Goal: Information Seeking & Learning: Learn about a topic

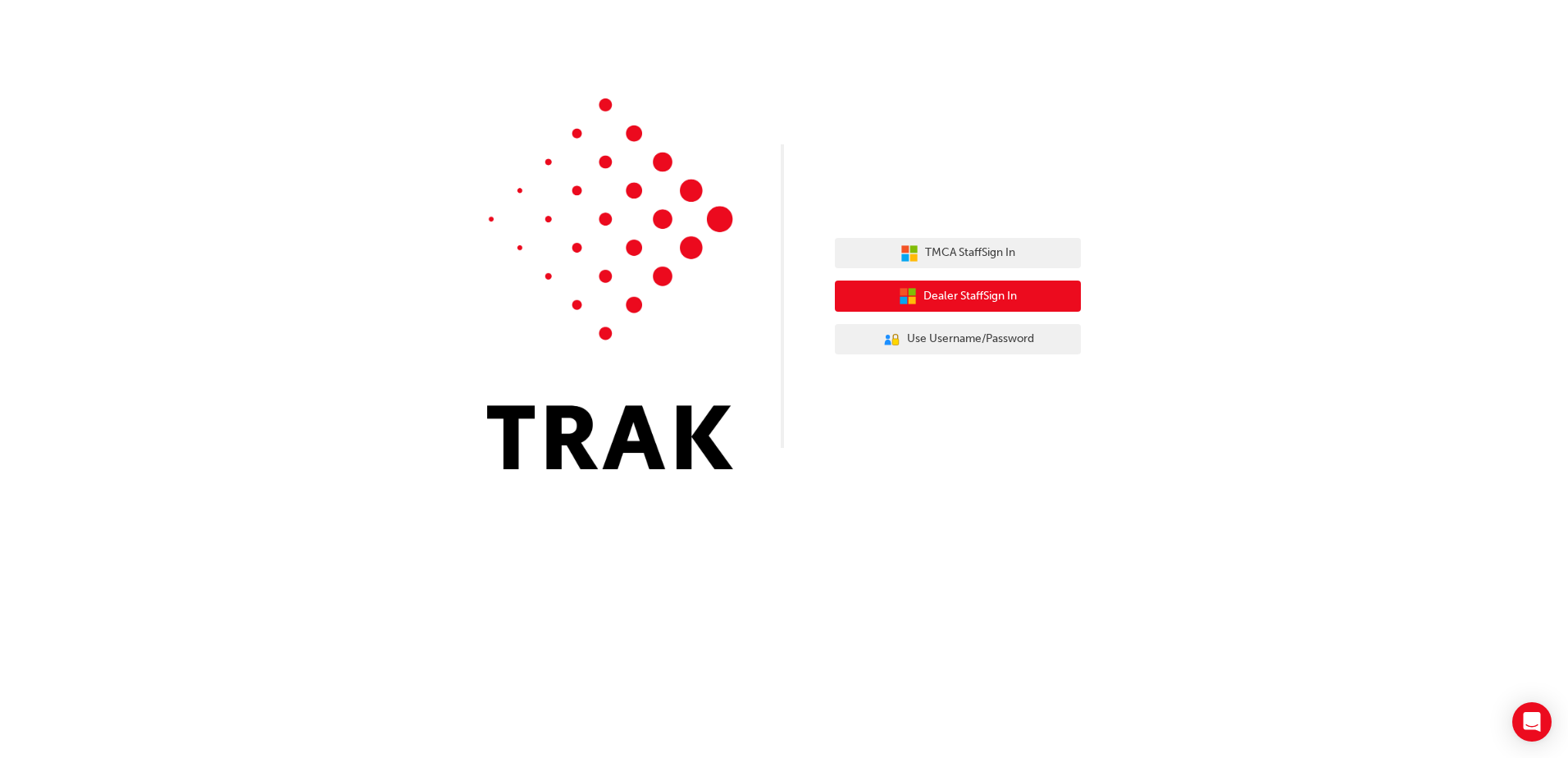
click at [1015, 304] on span "Dealer Staff Sign In" at bounding box center [970, 296] width 94 height 19
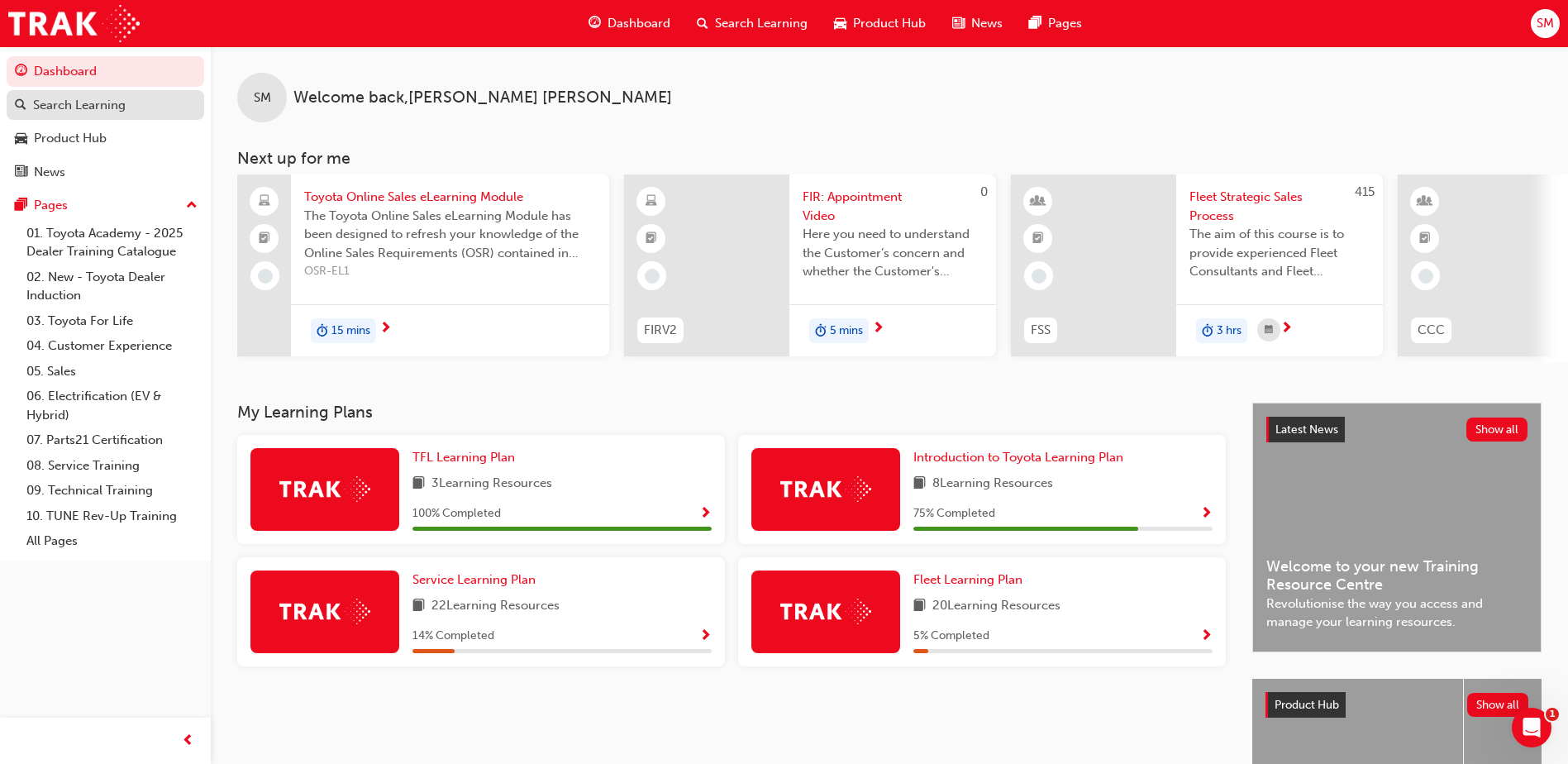
click at [81, 98] on div "Search Learning" at bounding box center [79, 105] width 93 height 19
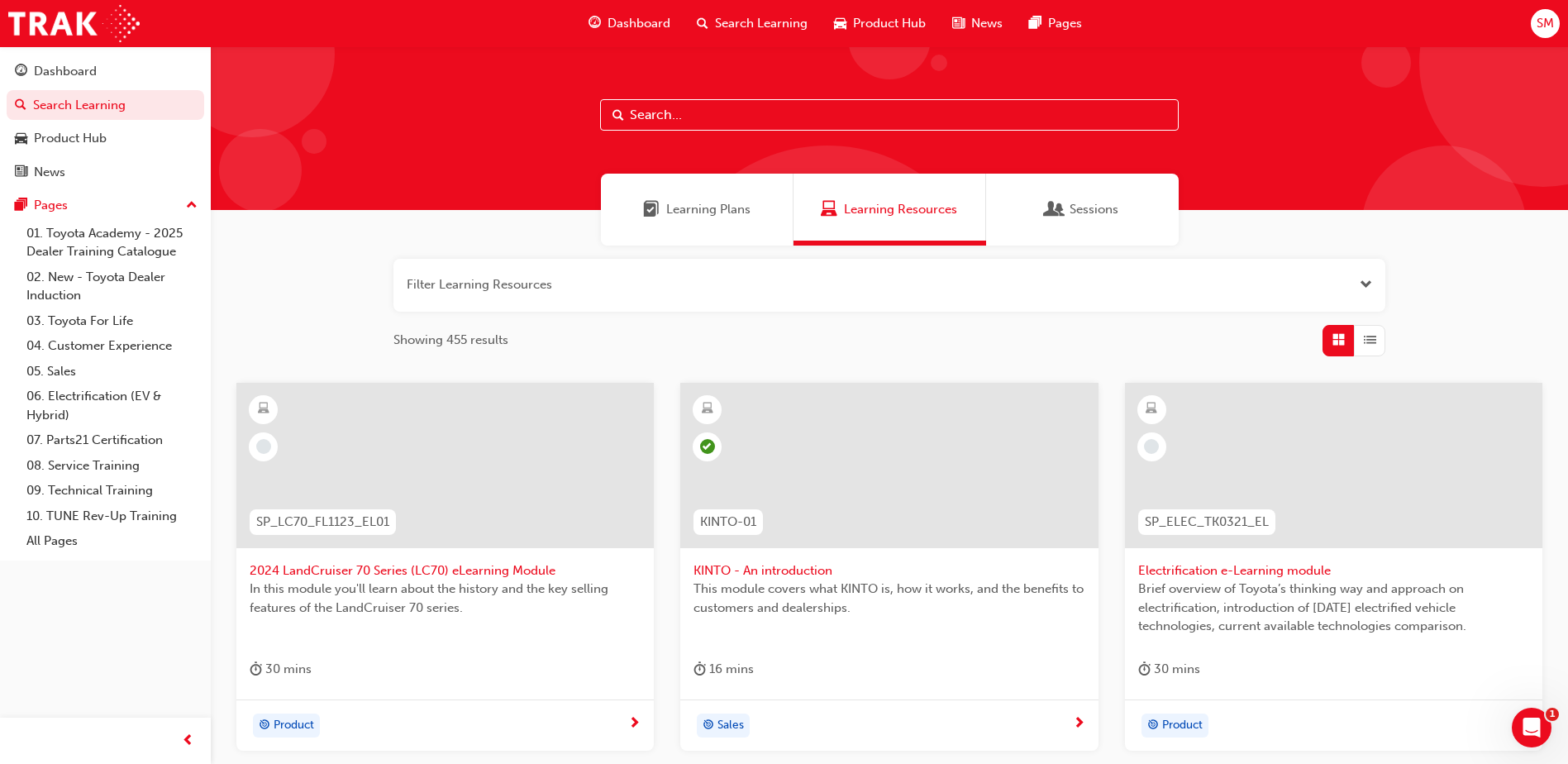
click at [627, 10] on div "Dashboard" at bounding box center [630, 23] width 108 height 34
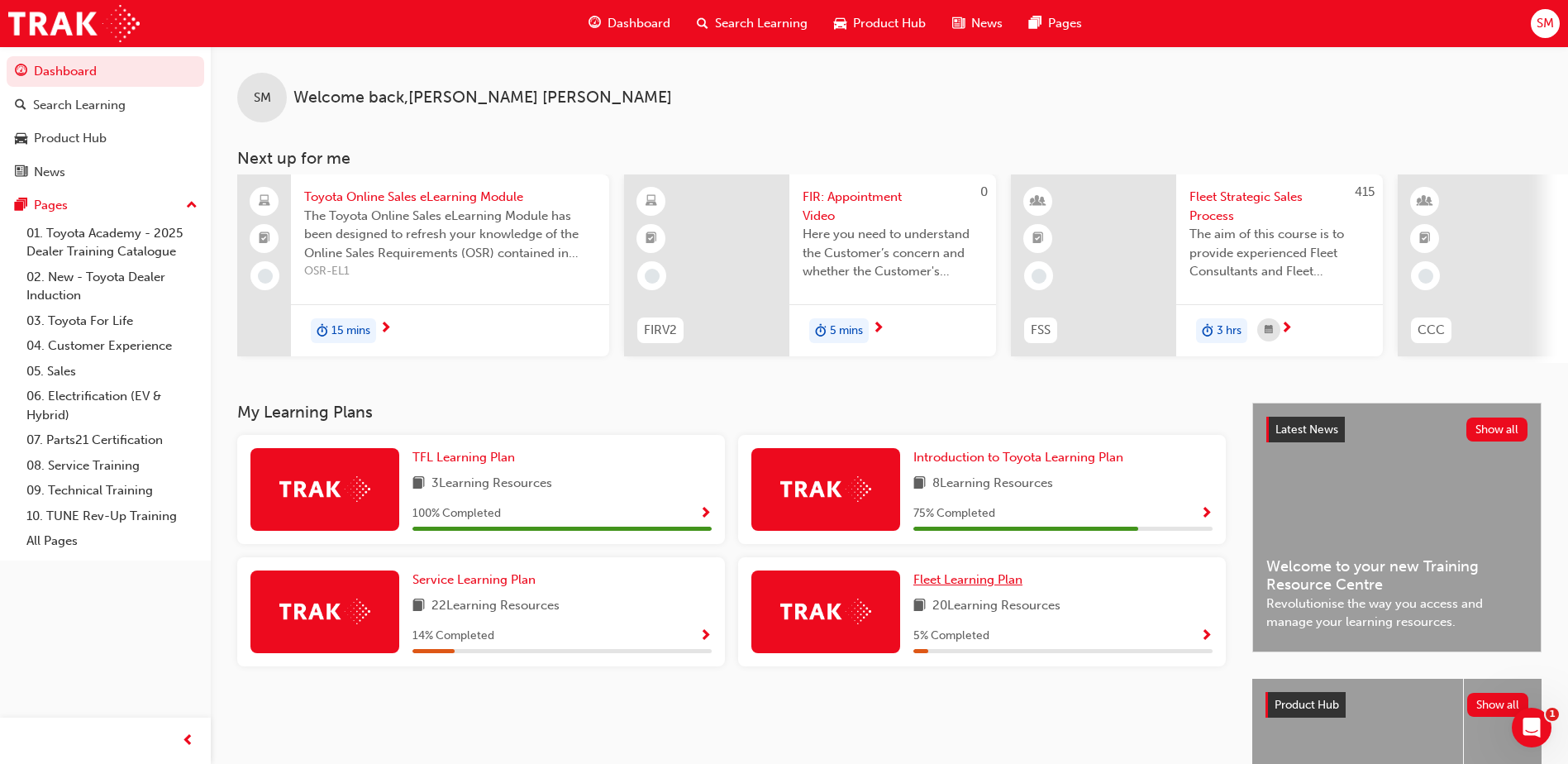
click at [970, 587] on span "Fleet Learning Plan" at bounding box center [967, 579] width 109 height 15
click at [1082, 465] on span "Introduction to Toyota Learning Plan" at bounding box center [1018, 457] width 210 height 15
click at [459, 465] on span "TFL Learning Plan" at bounding box center [464, 457] width 103 height 15
click at [1029, 465] on span "Introduction to Toyota Learning Plan" at bounding box center [1018, 457] width 210 height 15
click at [1010, 464] on span "Introduction to Toyota Learning Plan" at bounding box center [1018, 457] width 210 height 15
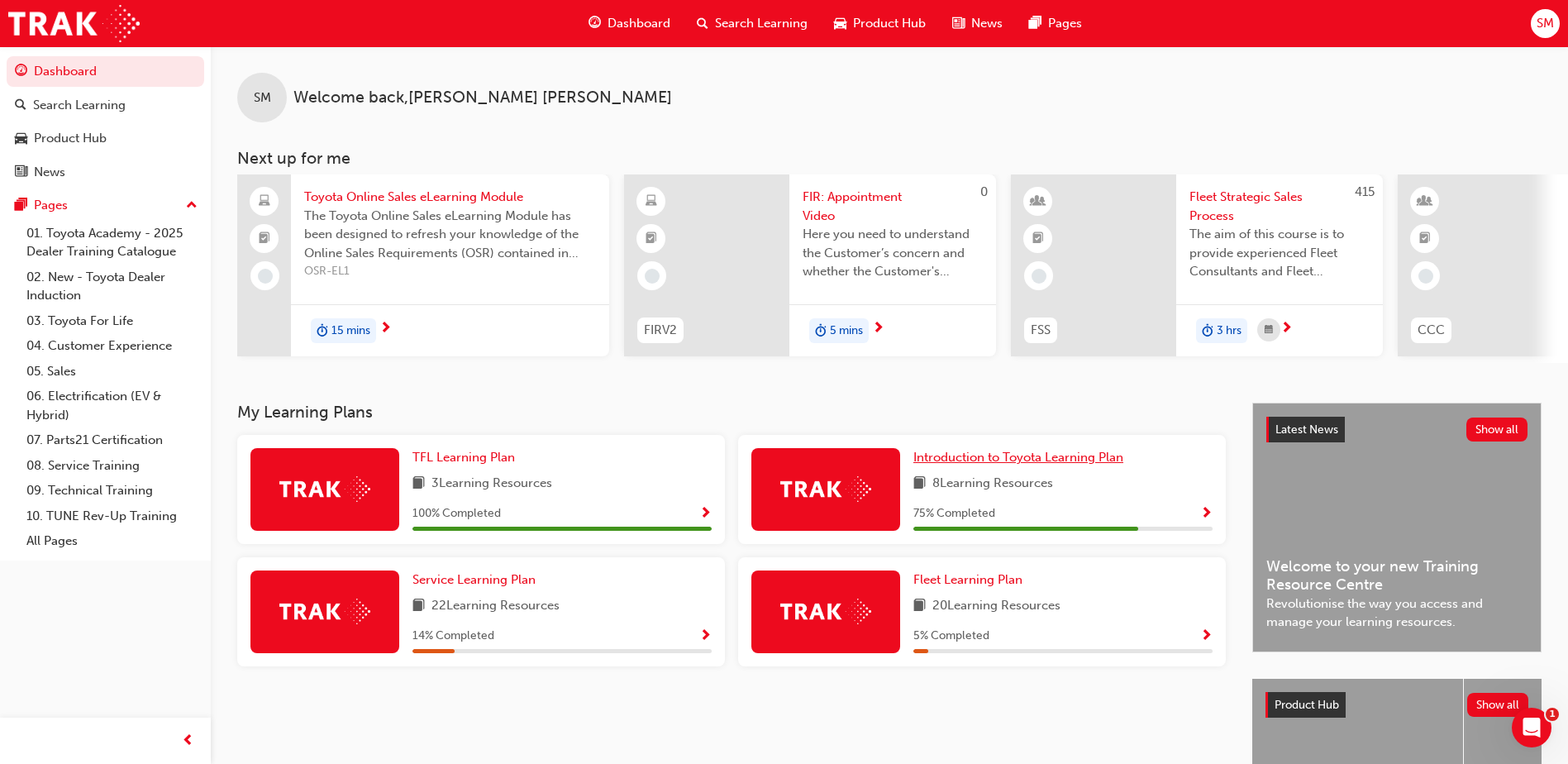
click at [1029, 465] on span "Introduction to Toyota Learning Plan" at bounding box center [1018, 457] width 210 height 15
click at [973, 587] on span "Fleet Learning Plan" at bounding box center [967, 579] width 109 height 15
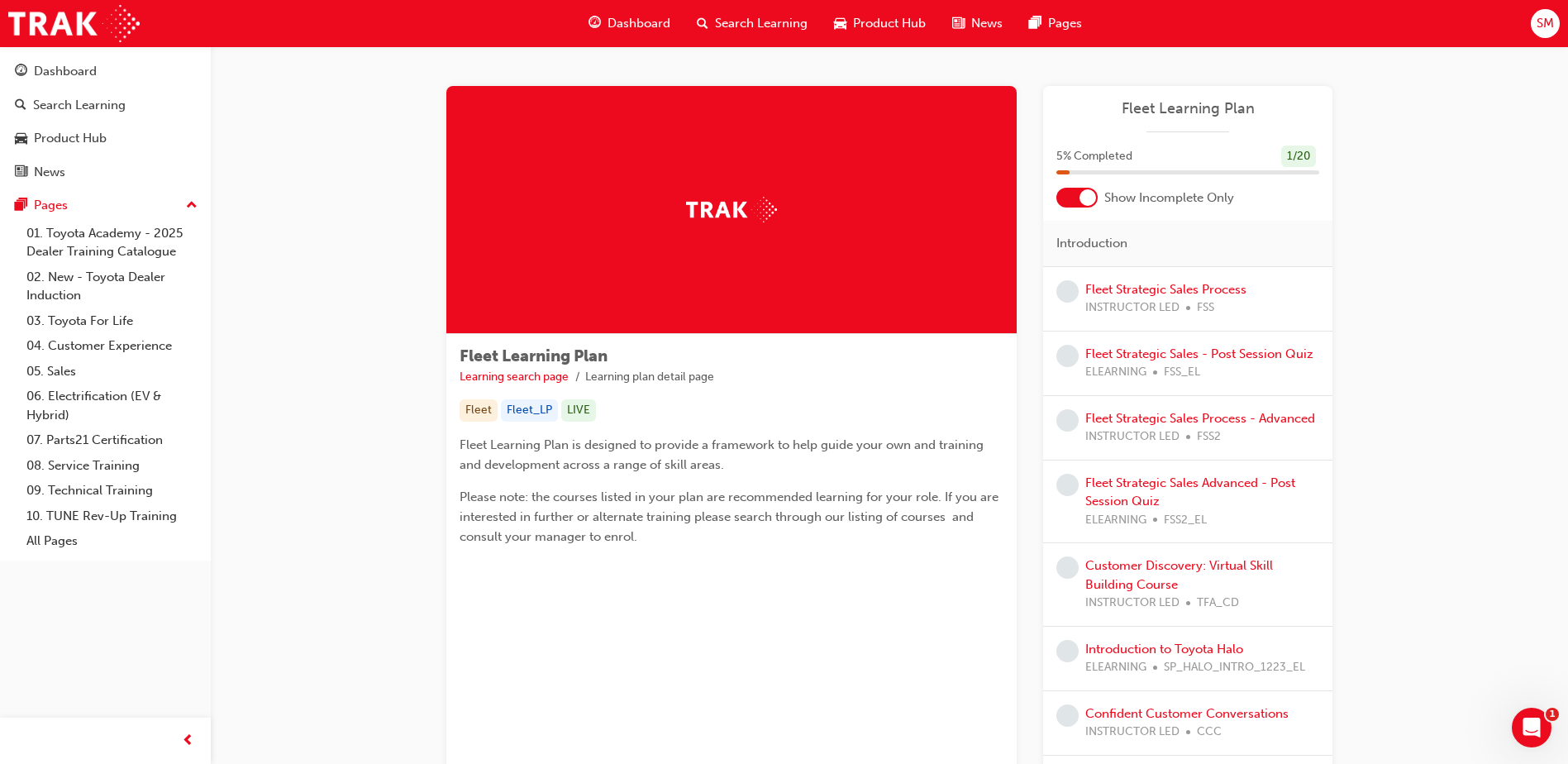
click at [739, 15] on span "Search Learning" at bounding box center [761, 23] width 93 height 19
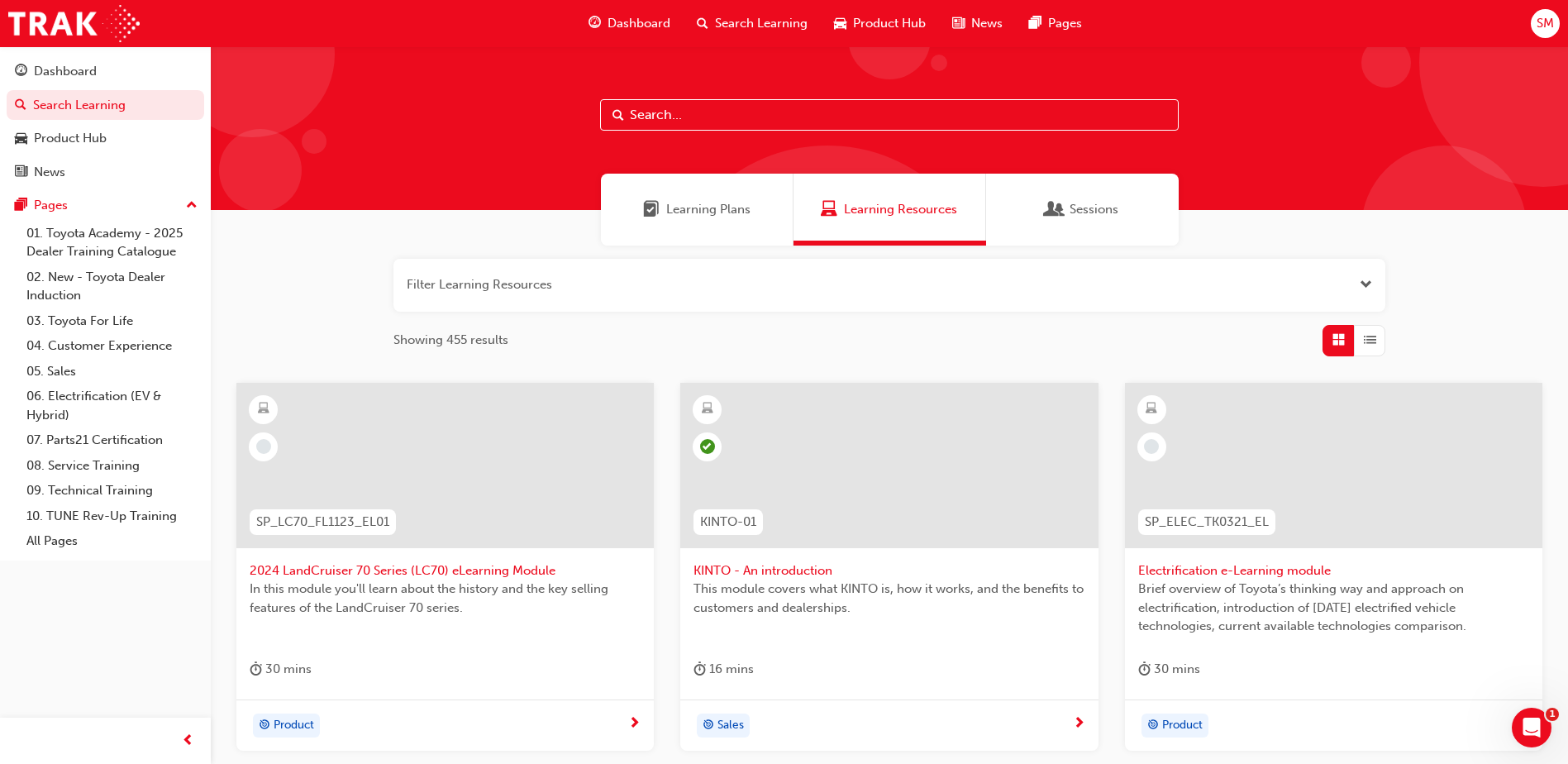
click at [700, 116] on input "text" at bounding box center [889, 114] width 579 height 32
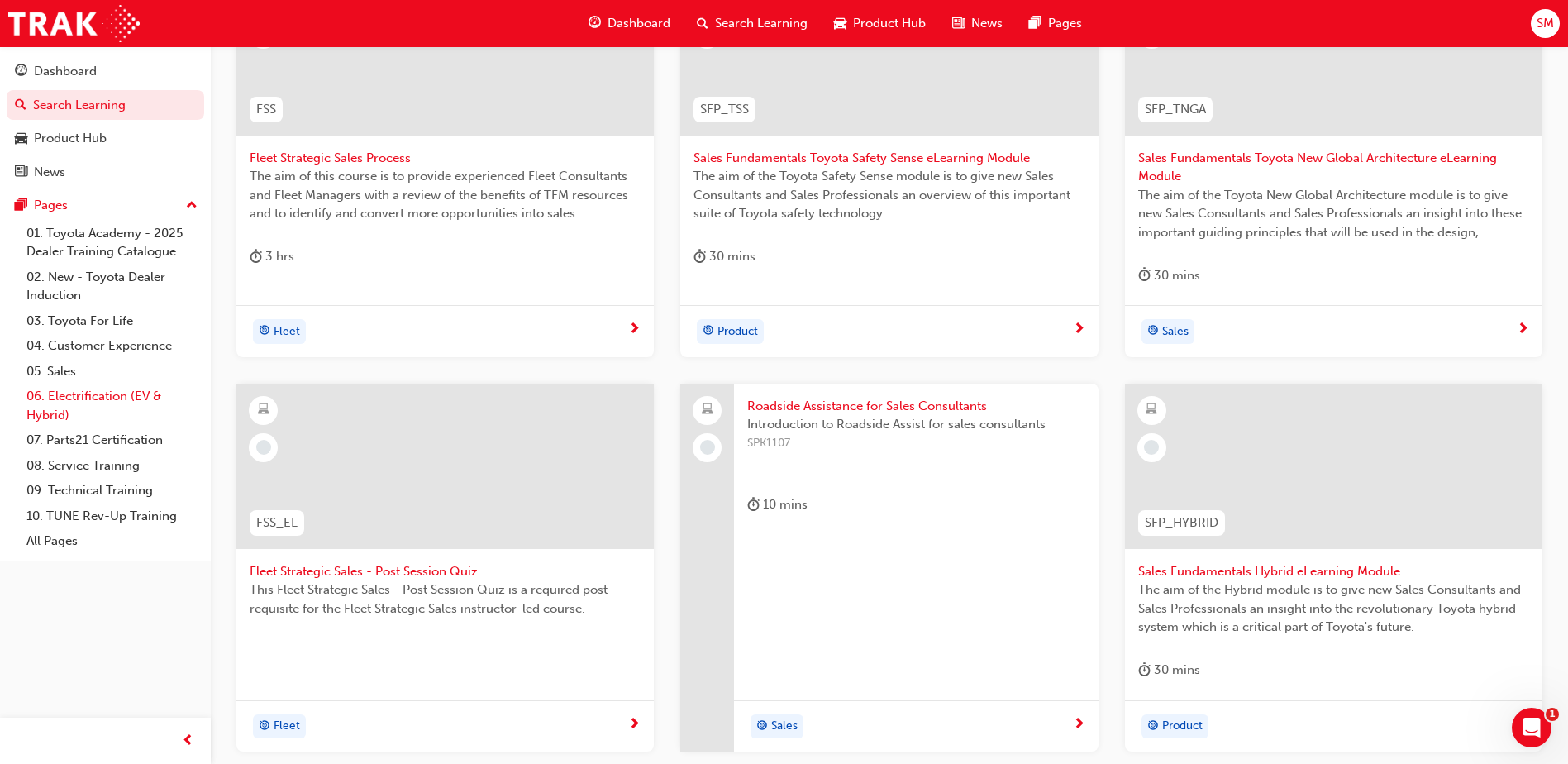
scroll to position [248, 0]
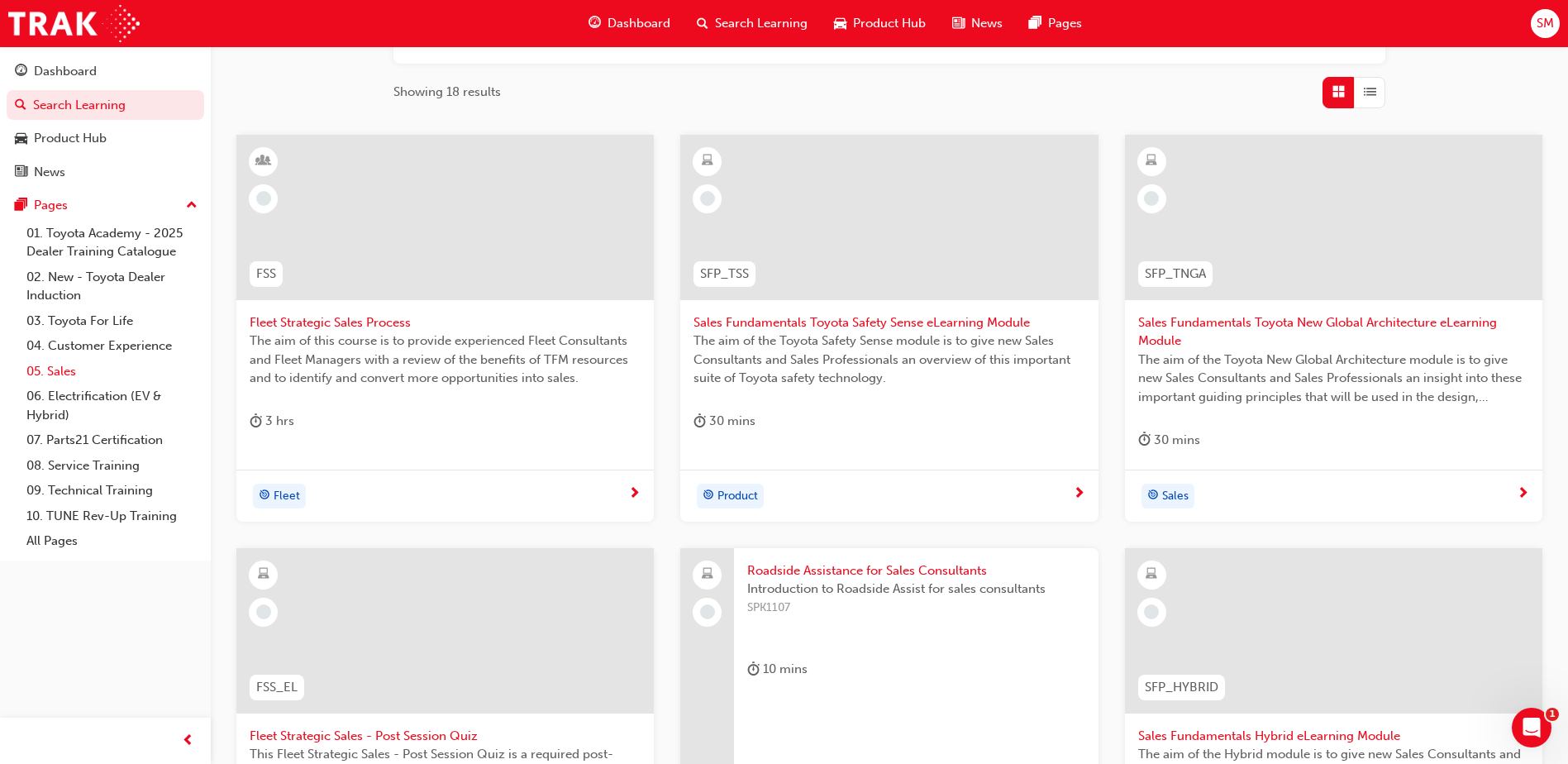
type input "sales"
click at [64, 378] on link "05. Sales" at bounding box center [112, 371] width 185 height 25
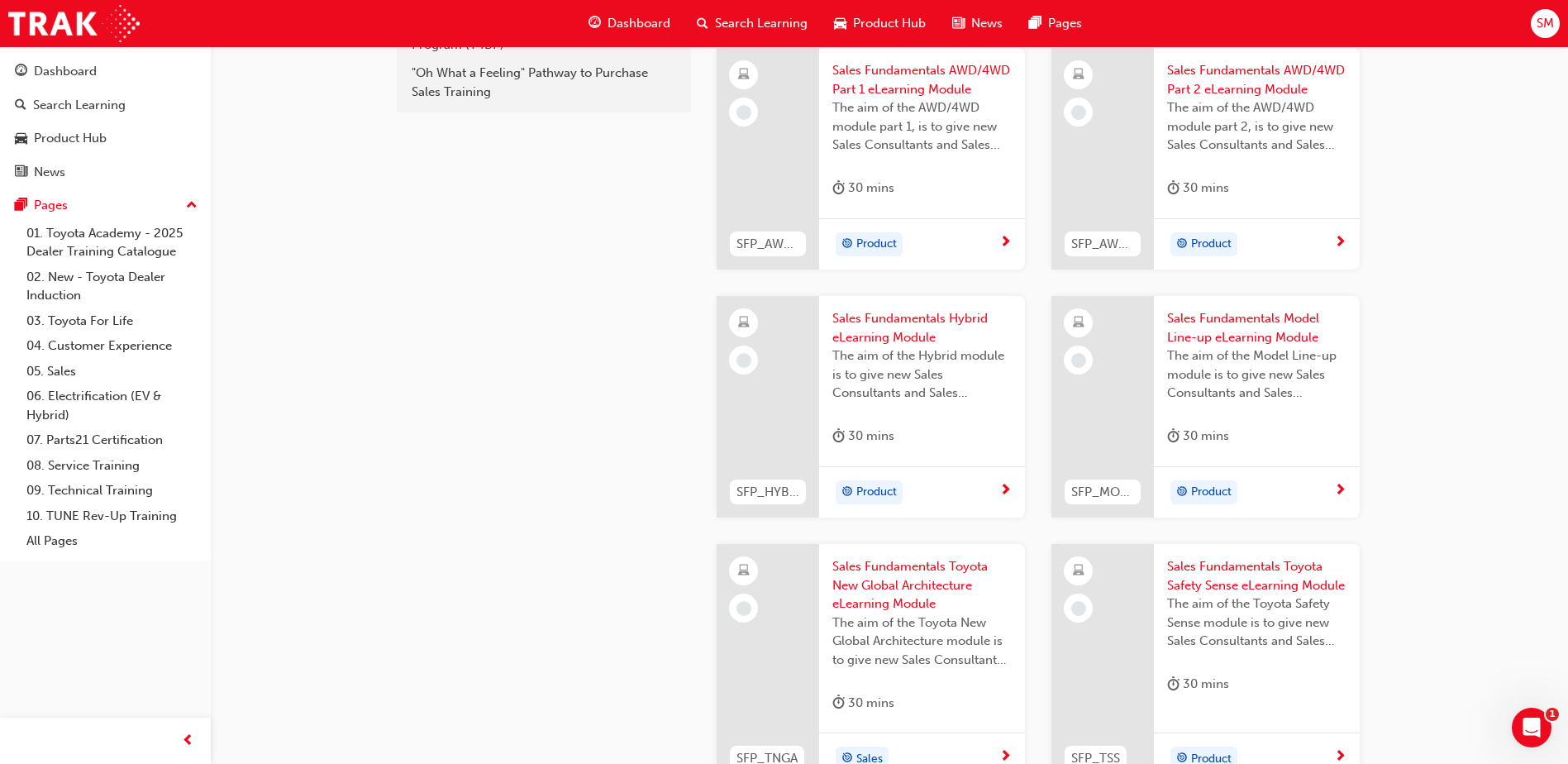
scroll to position [414, 0]
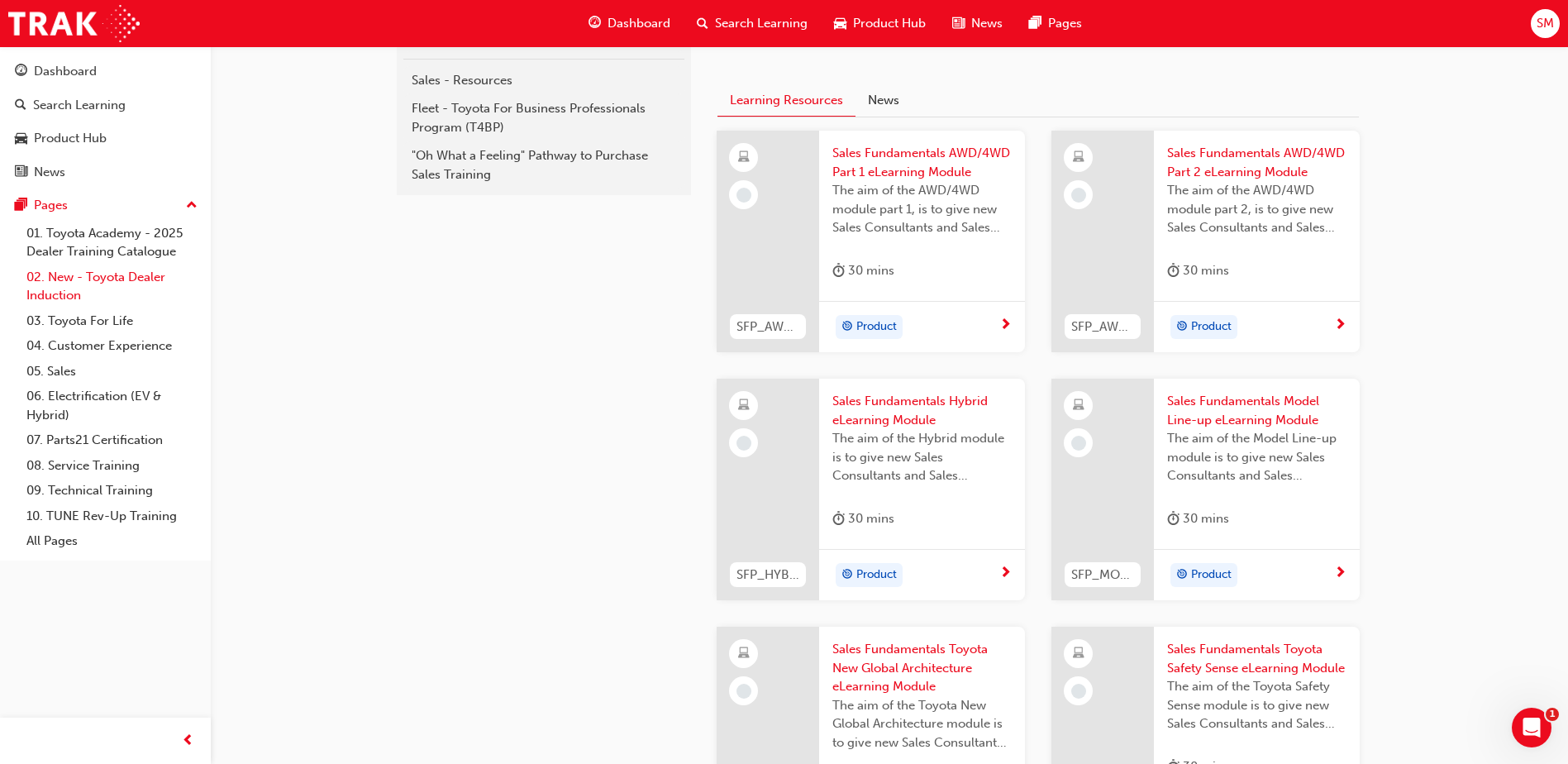
click at [93, 280] on link "02. New - Toyota Dealer Induction" at bounding box center [112, 286] width 185 height 44
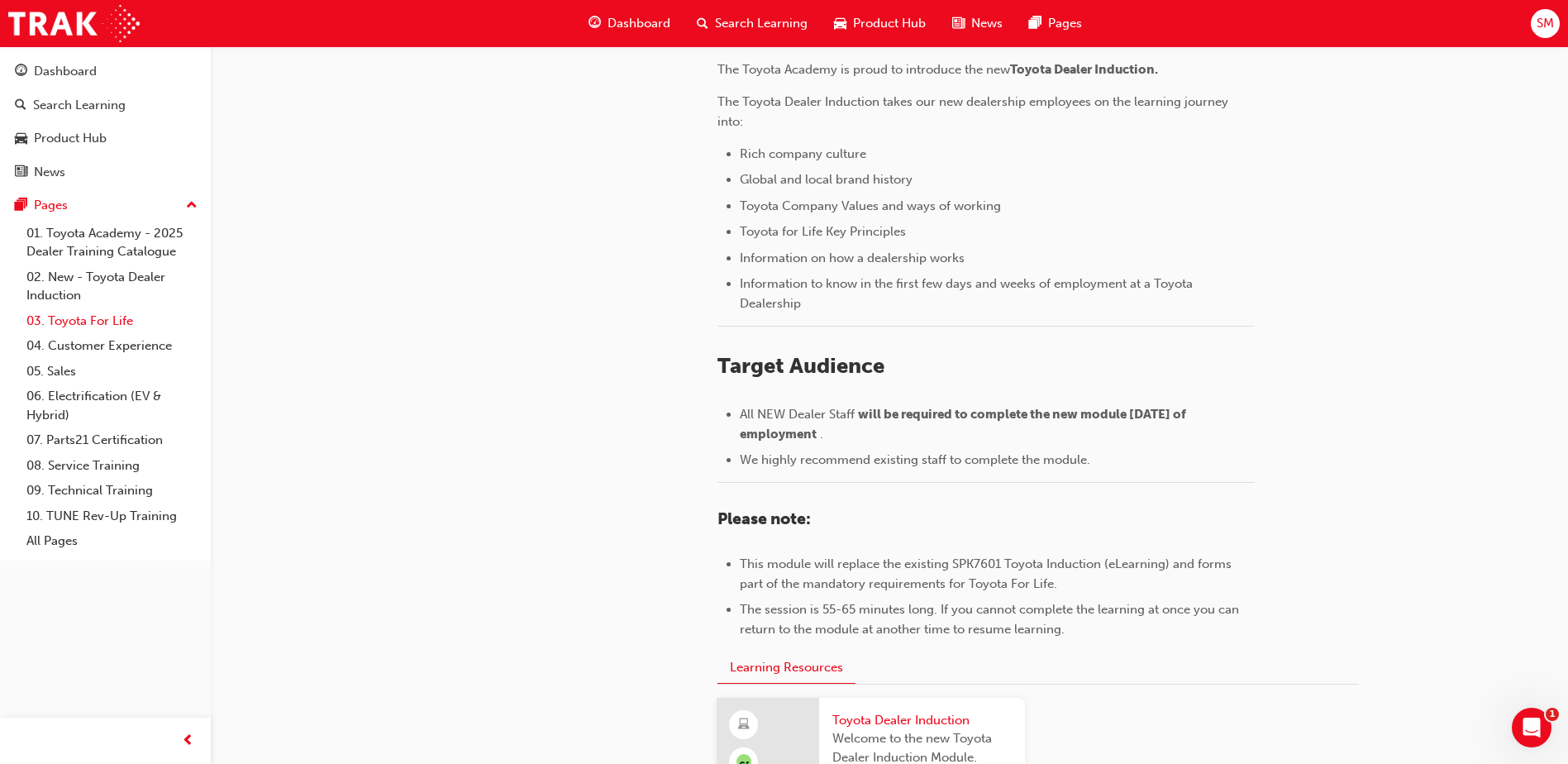
scroll to position [304, 0]
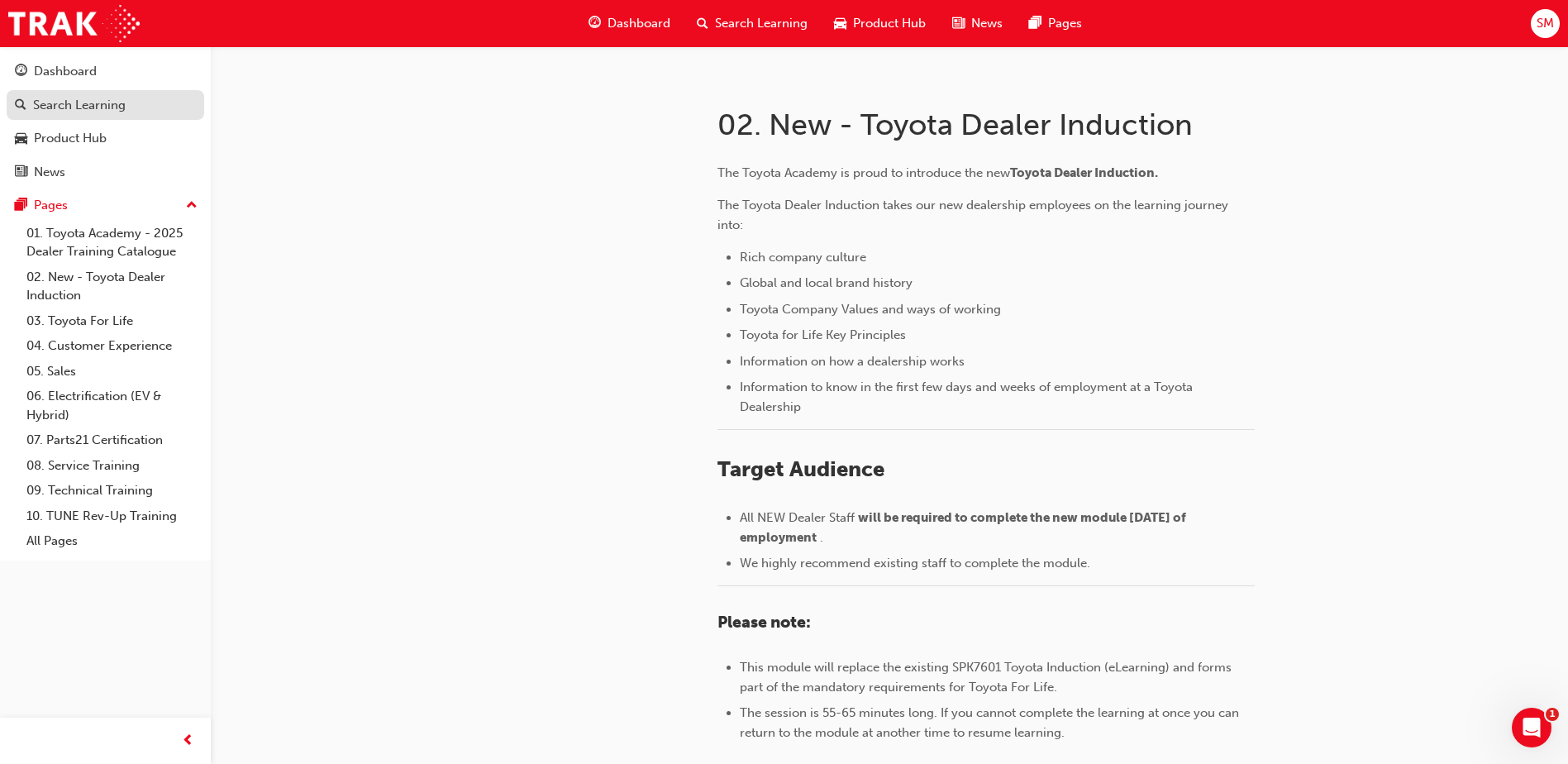
click at [56, 96] on div "Search Learning" at bounding box center [79, 105] width 93 height 19
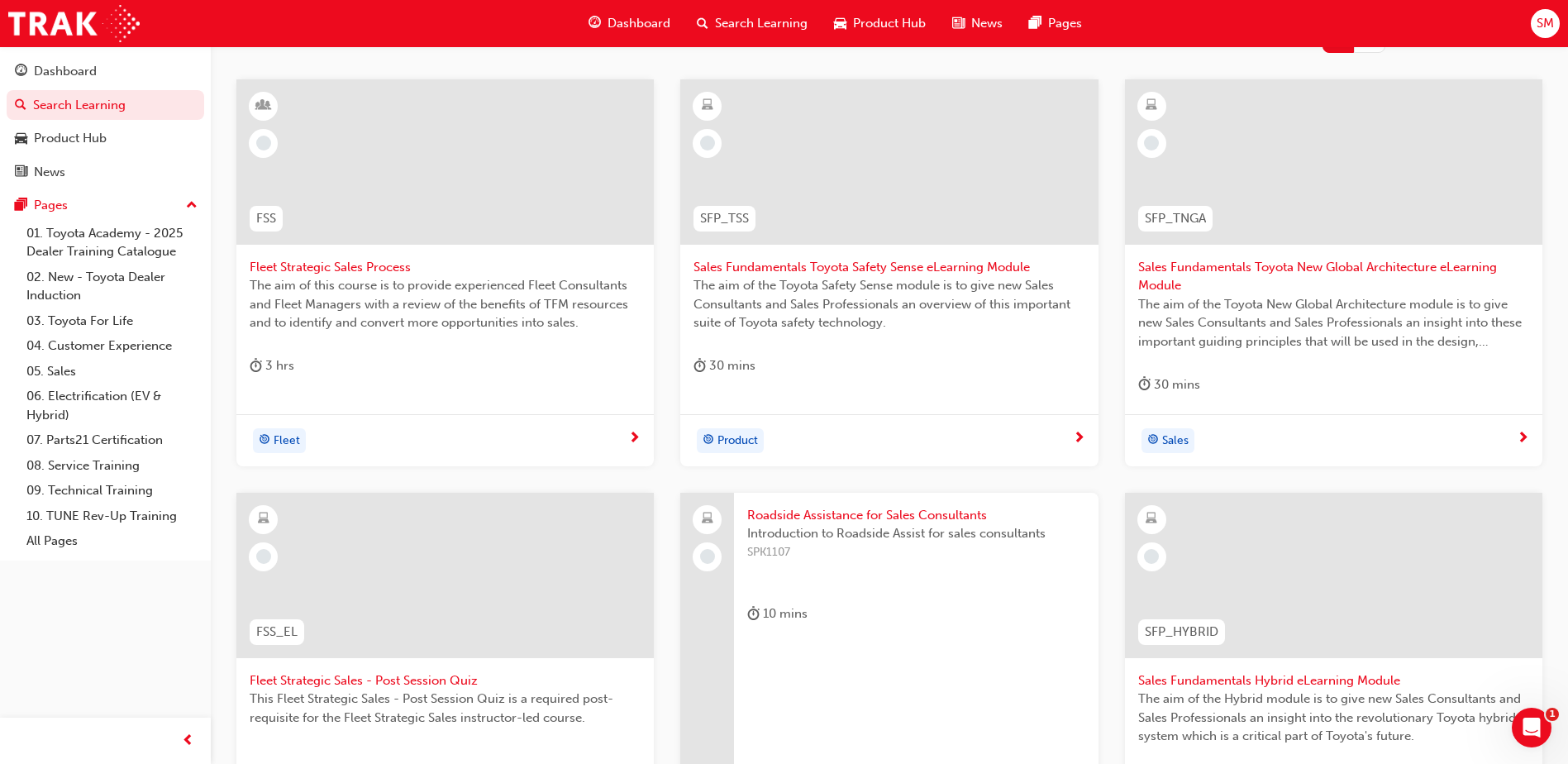
click at [773, 23] on span "Search Learning" at bounding box center [761, 23] width 93 height 19
click at [776, 17] on span "Search Learning" at bounding box center [761, 23] width 93 height 19
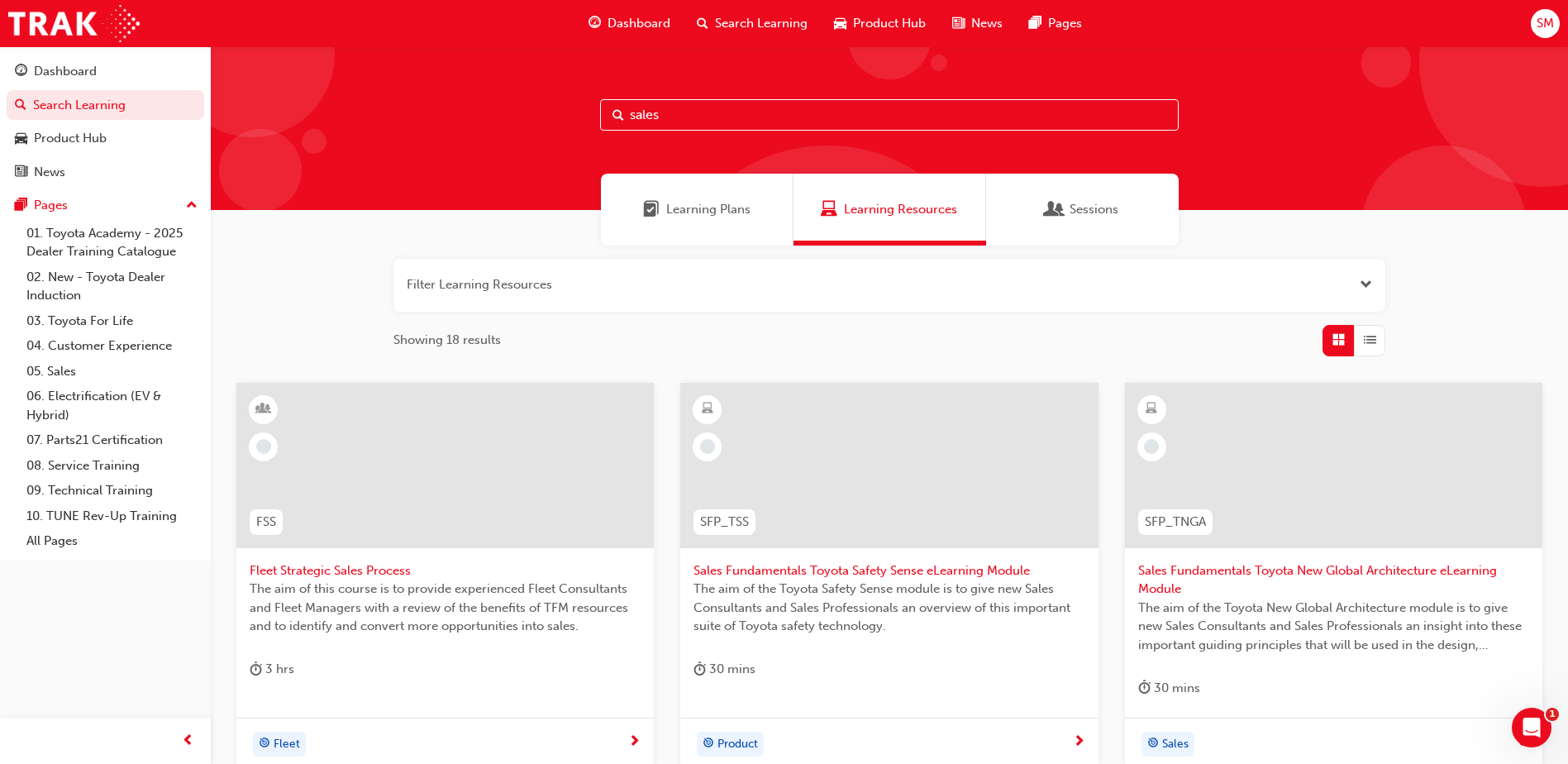
click at [683, 105] on input "sales" at bounding box center [889, 114] width 579 height 32
click at [666, 239] on div "Learning Plans" at bounding box center [697, 210] width 193 height 72
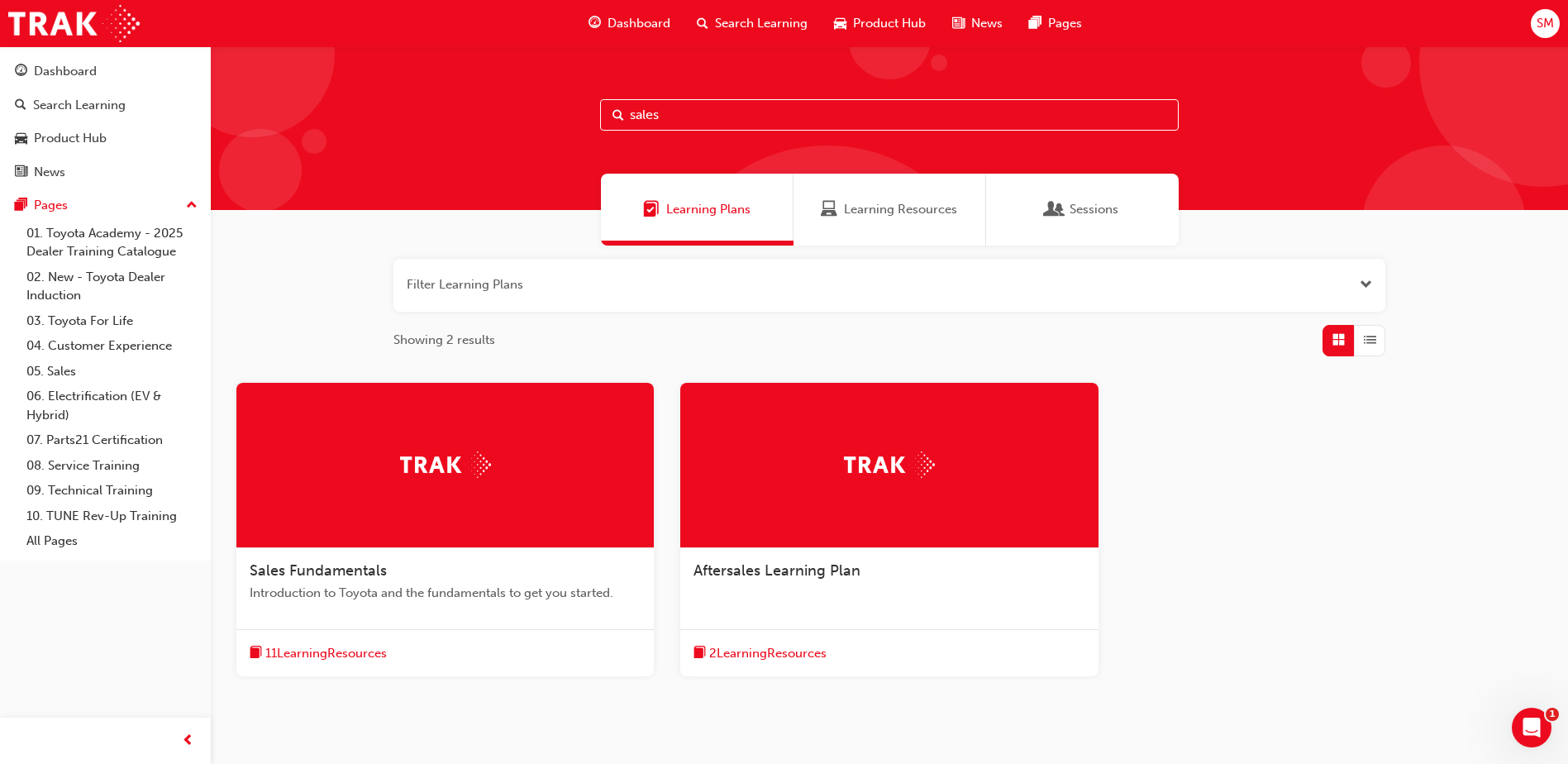
click at [370, 562] on span "Sales Fundamentals" at bounding box center [318, 570] width 137 height 18
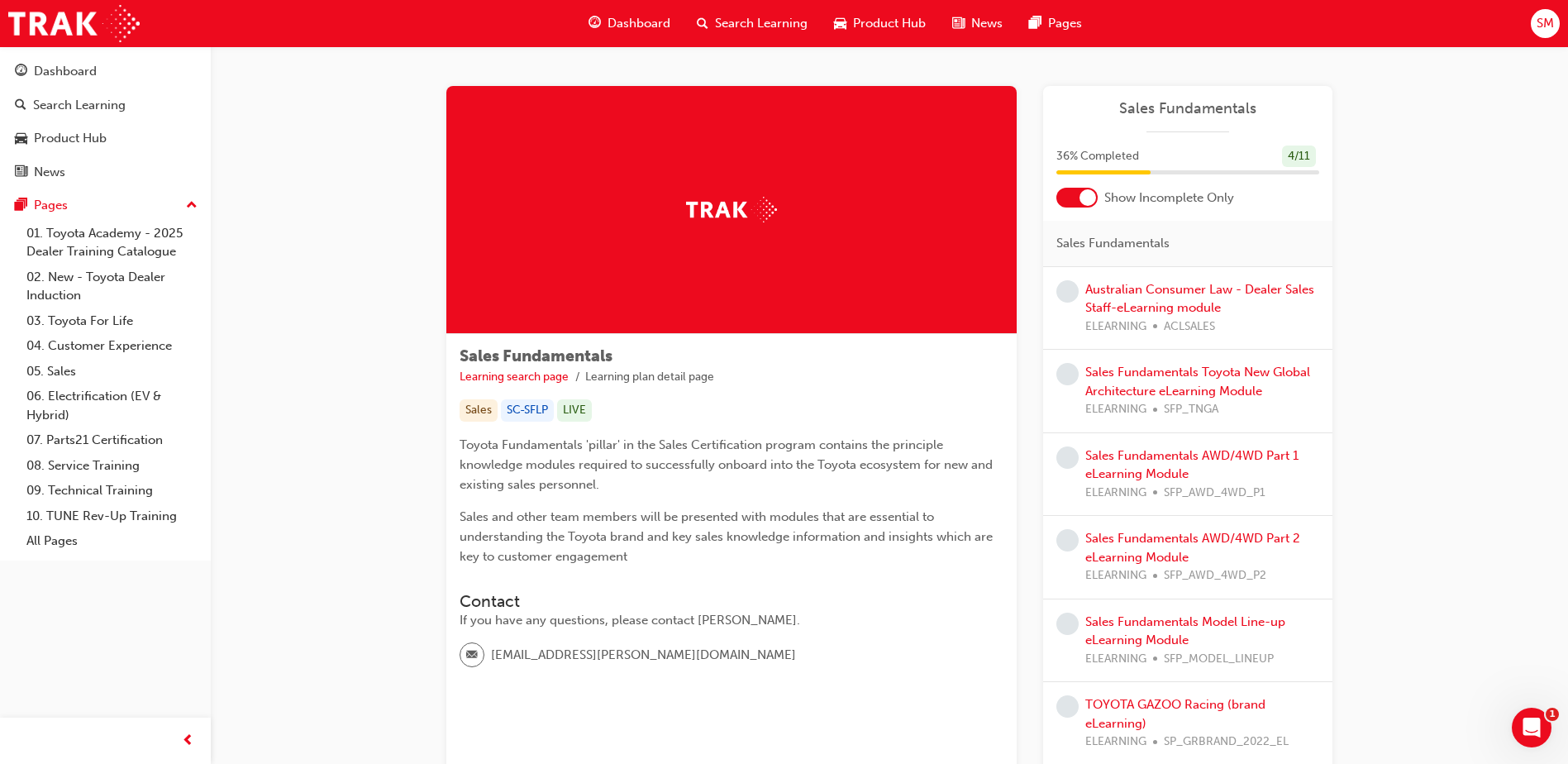
click at [778, 25] on span "Search Learning" at bounding box center [761, 23] width 93 height 19
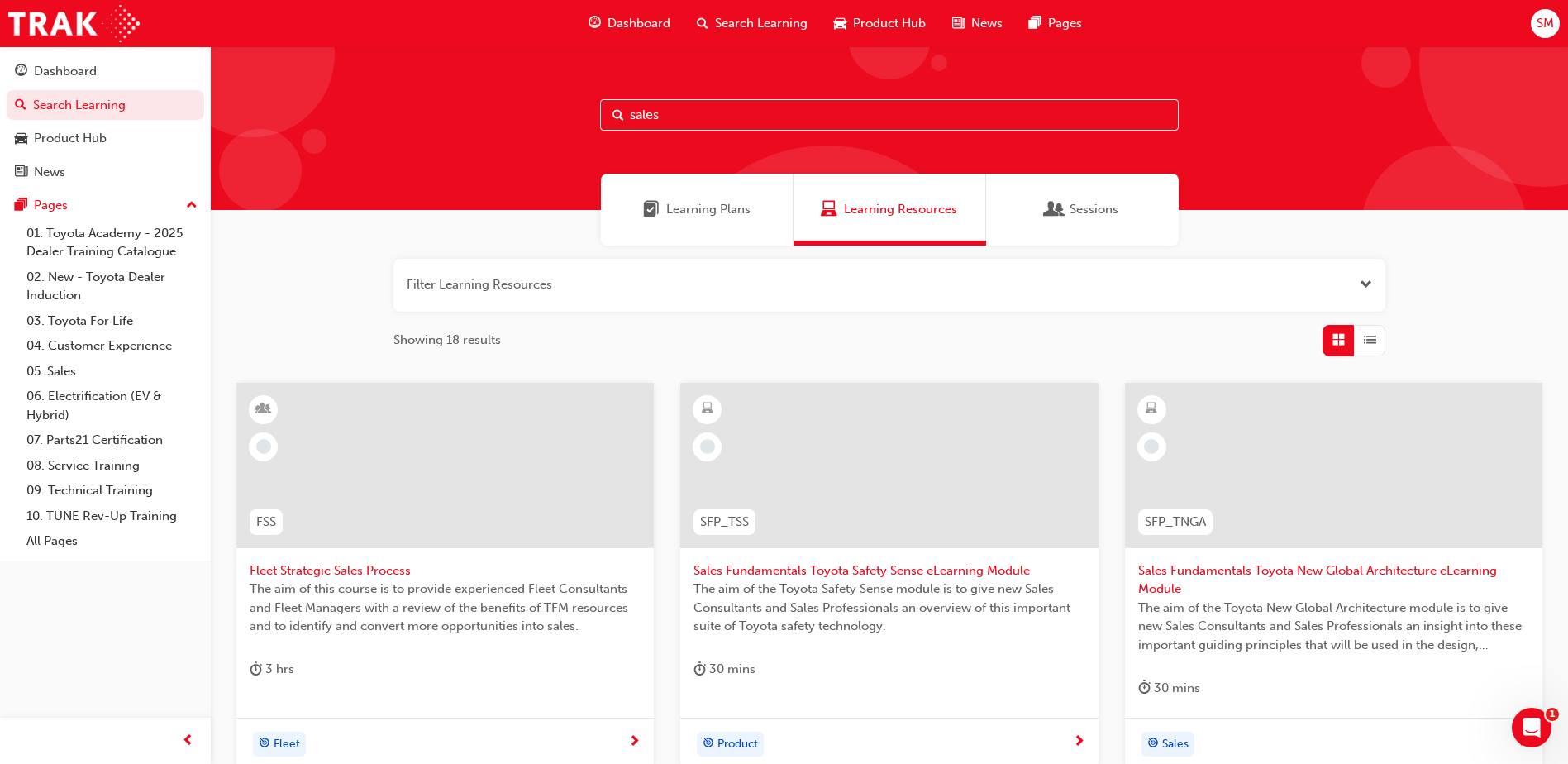
drag, startPoint x: 712, startPoint y: 123, endPoint x: 521, endPoint y: 104, distance: 191.9
click at [521, 104] on div "sales" at bounding box center [889, 128] width 1357 height 164
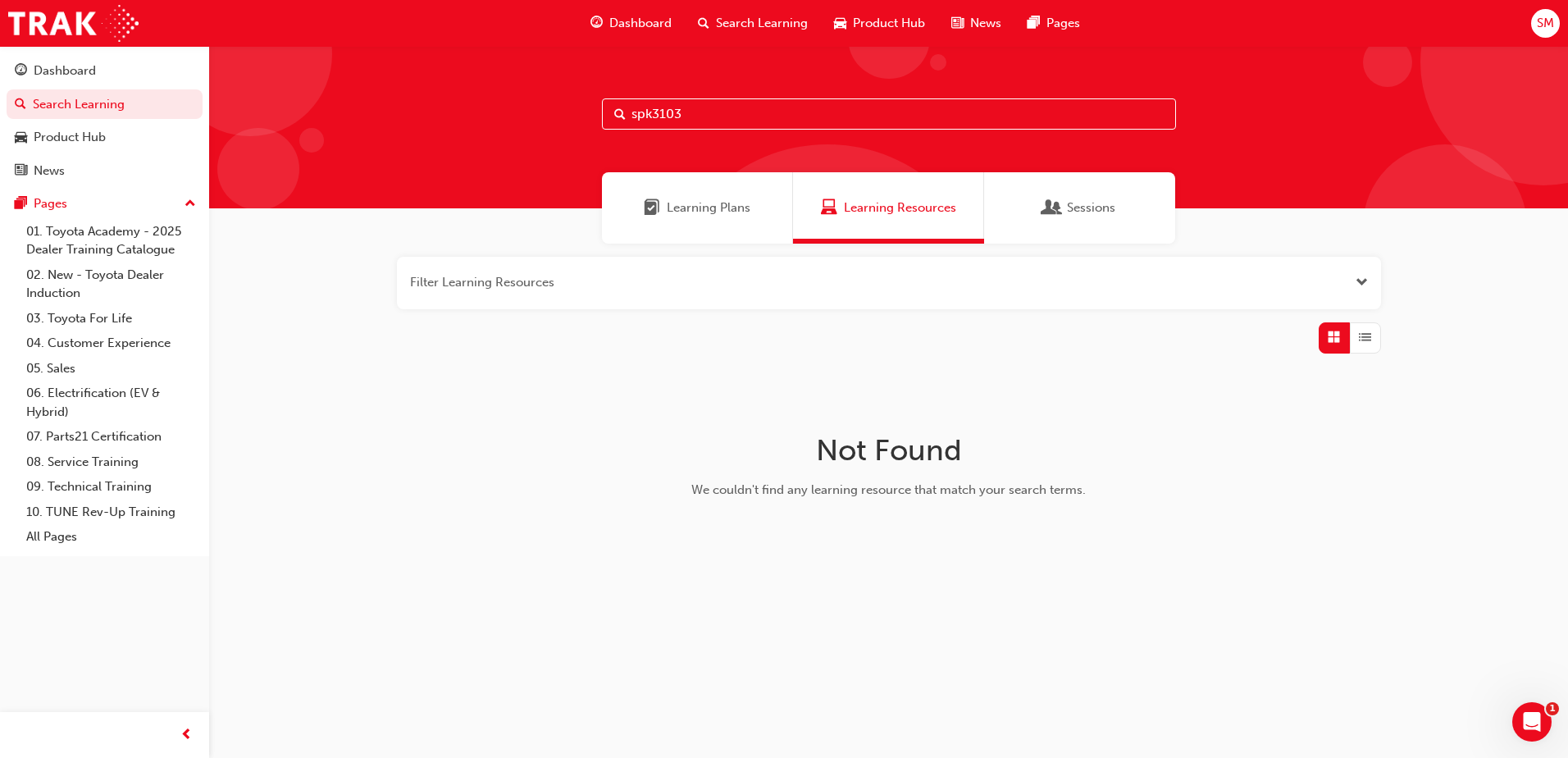
click at [679, 116] on input "spk3103" at bounding box center [889, 114] width 574 height 31
click at [658, 110] on input "spk3103" at bounding box center [889, 114] width 574 height 31
type input "spk9103"
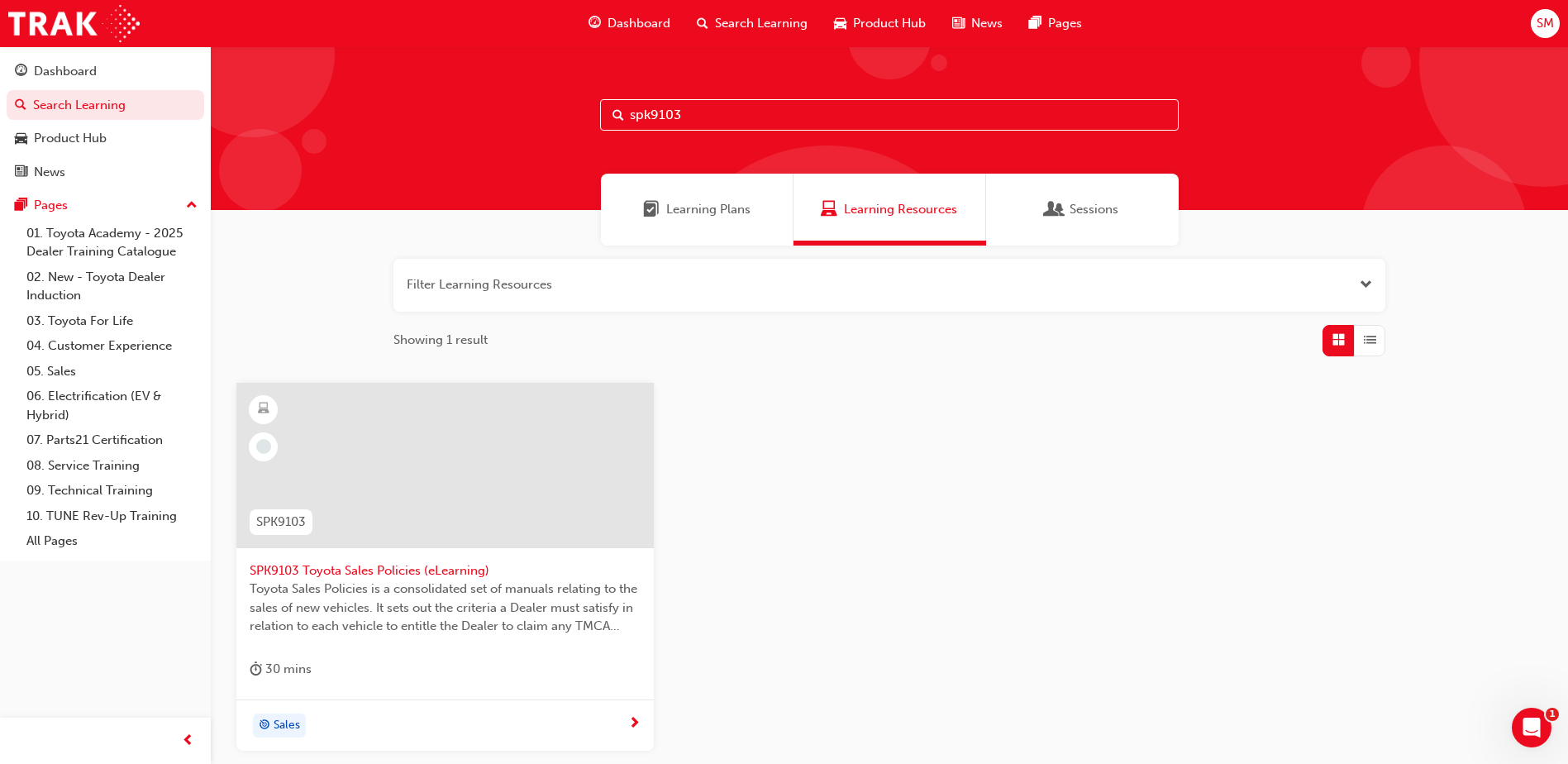
click at [1436, 585] on div "SPK9103 SPK9103 Toyota Sales Policies (eLearning) Toyota Sales Policies is a co…" at bounding box center [890, 580] width 1333 height 396
click at [1198, 707] on div "SPK9103 SPK9103 Toyota Sales Policies (eLearning) Toyota Sales Policies is a co…" at bounding box center [890, 580] width 1333 height 396
click at [297, 666] on div "30 mins" at bounding box center [280, 669] width 62 height 21
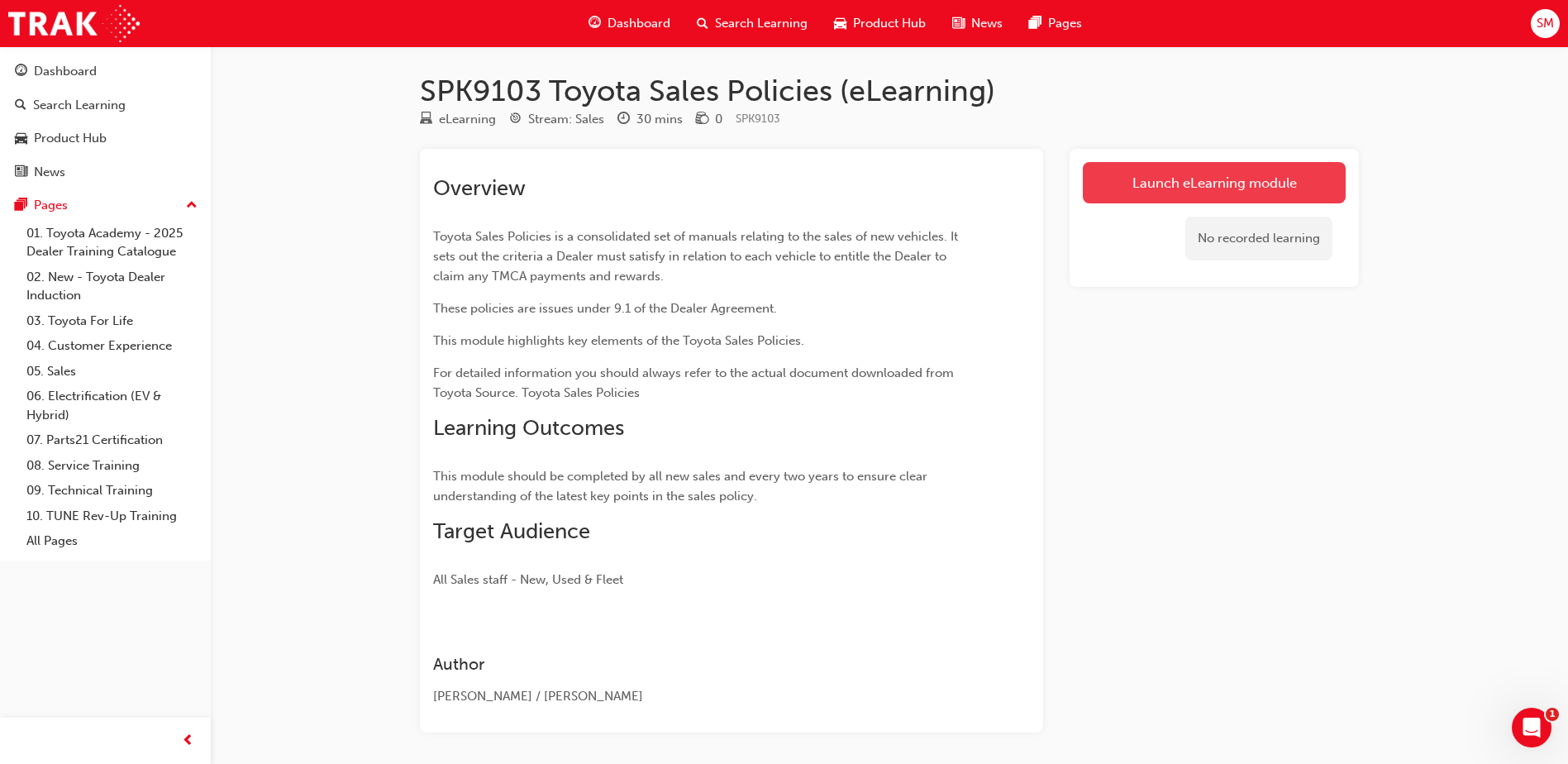
click at [1183, 181] on link "Launch eLearning module" at bounding box center [1215, 183] width 263 height 41
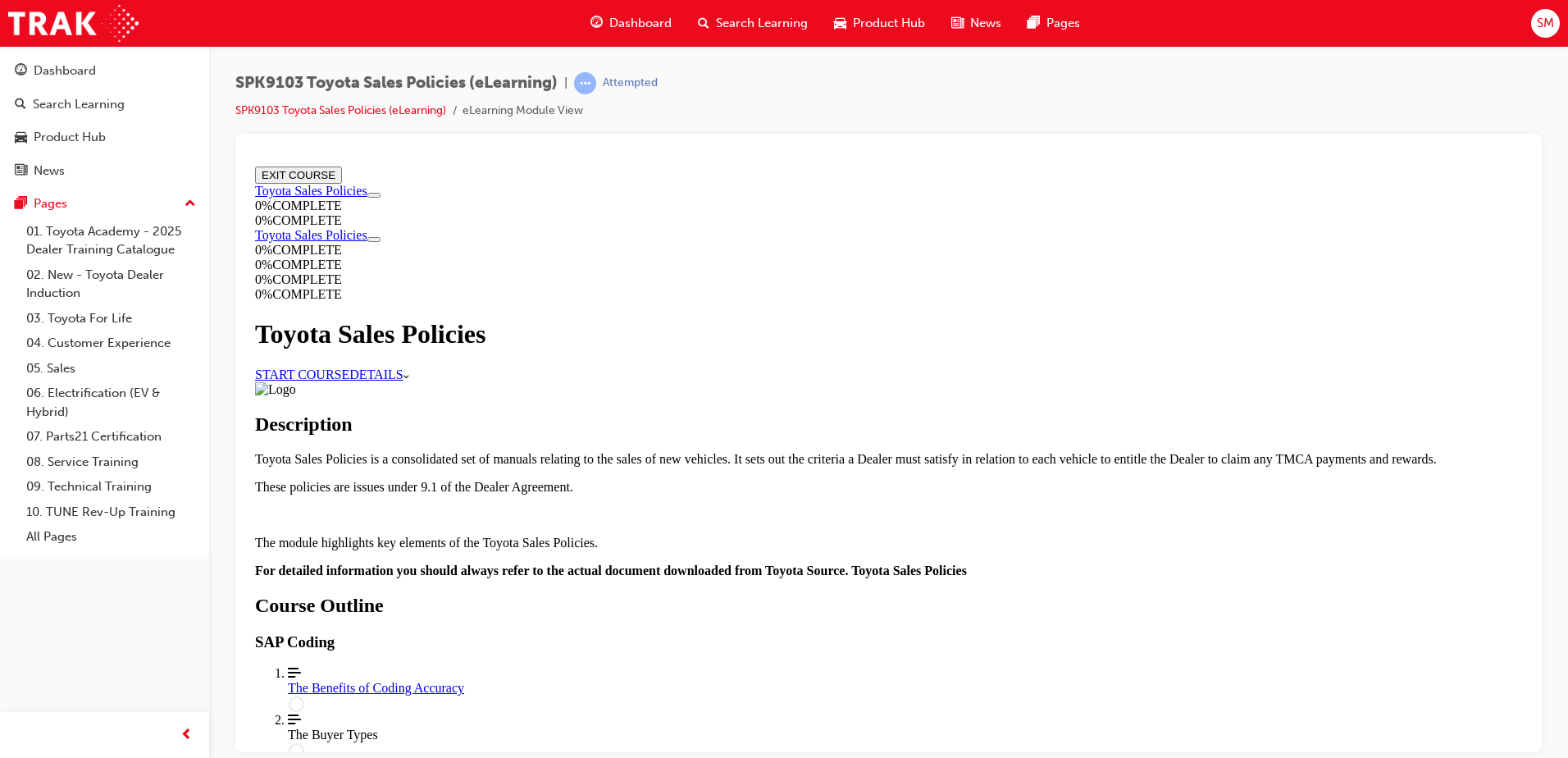
scroll to position [164, 0]
click at [349, 366] on link "START COURSE" at bounding box center [302, 374] width 95 height 14
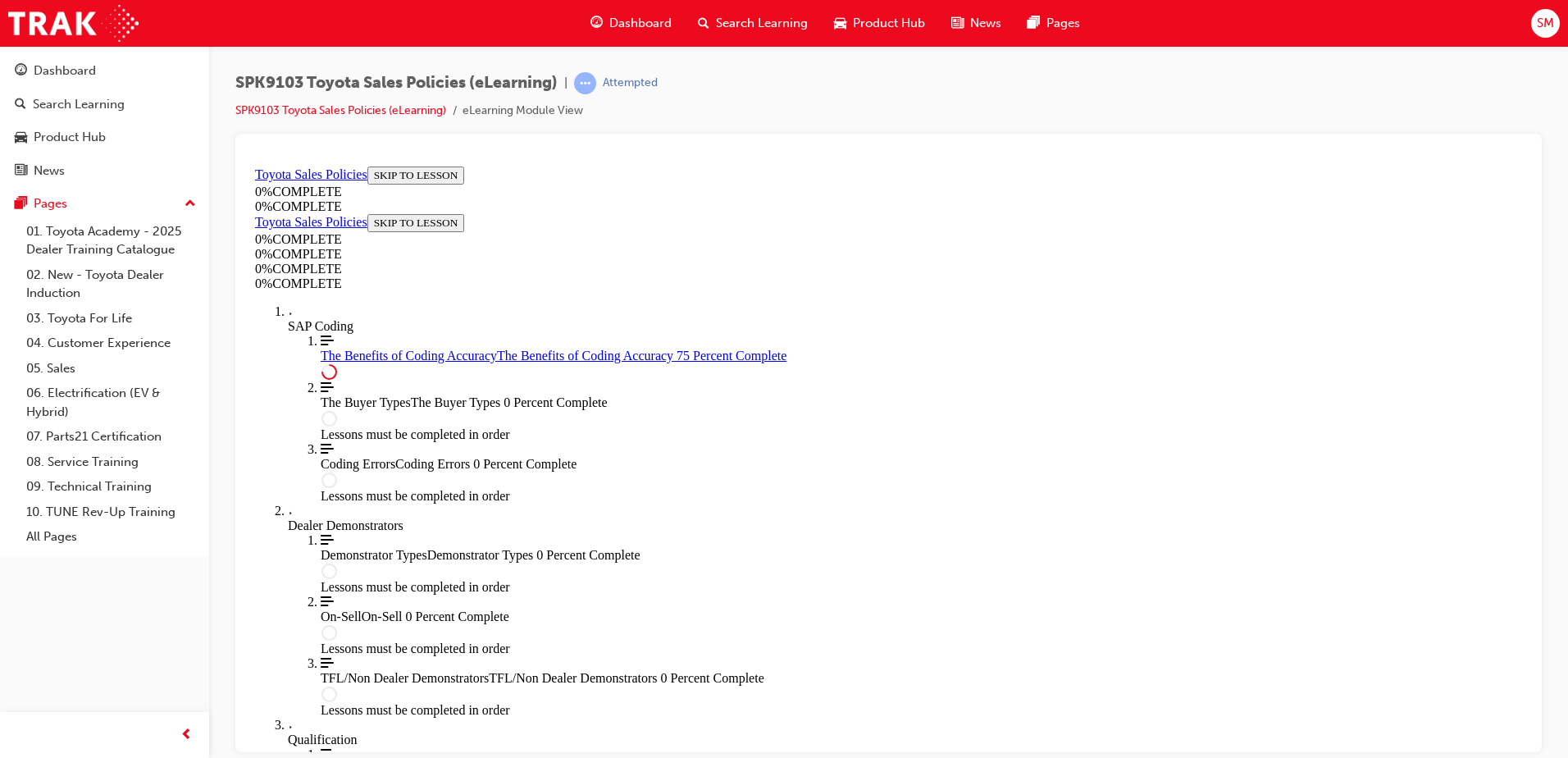
scroll to position [811, 0]
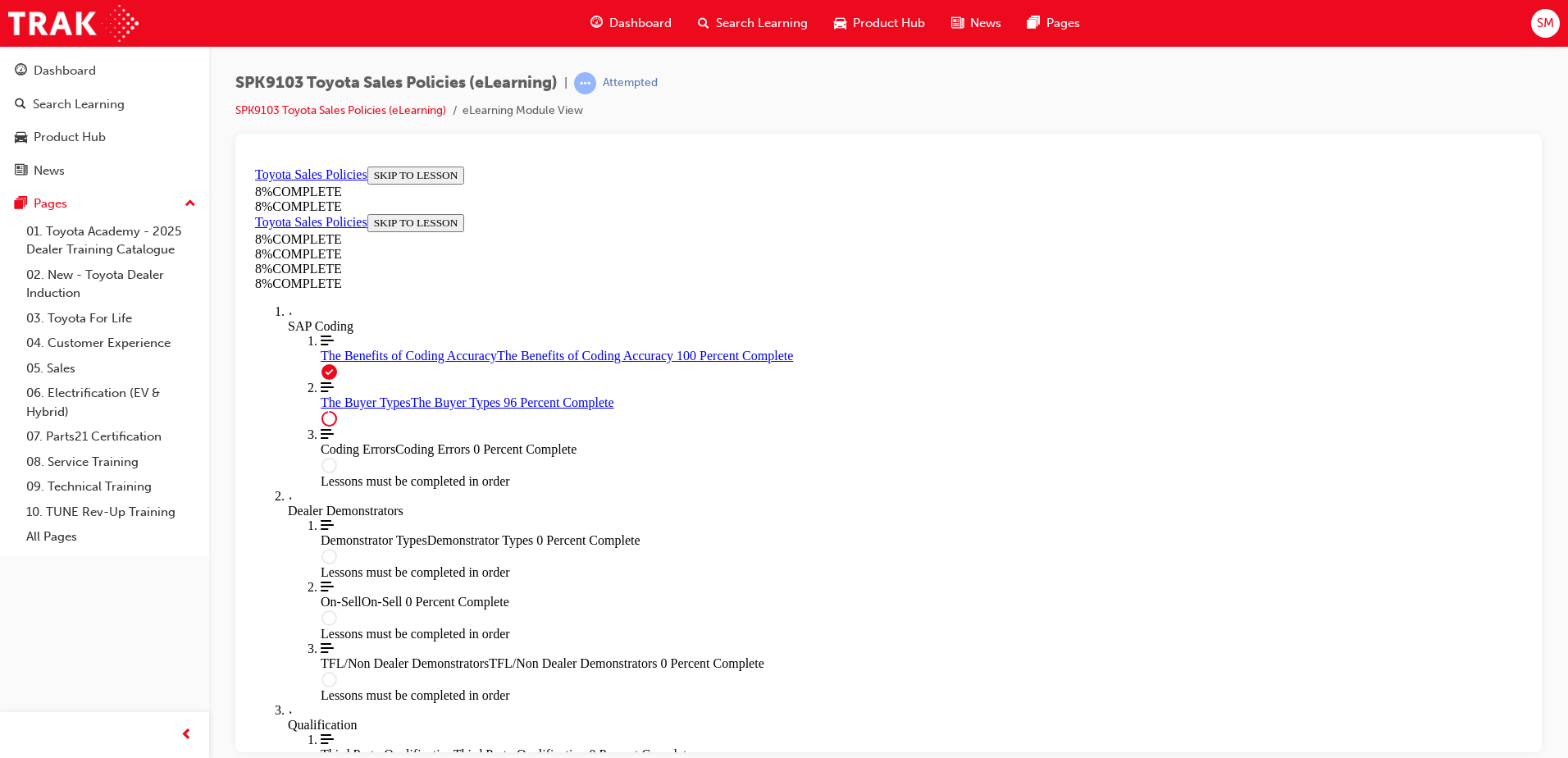
scroll to position [6737, 0]
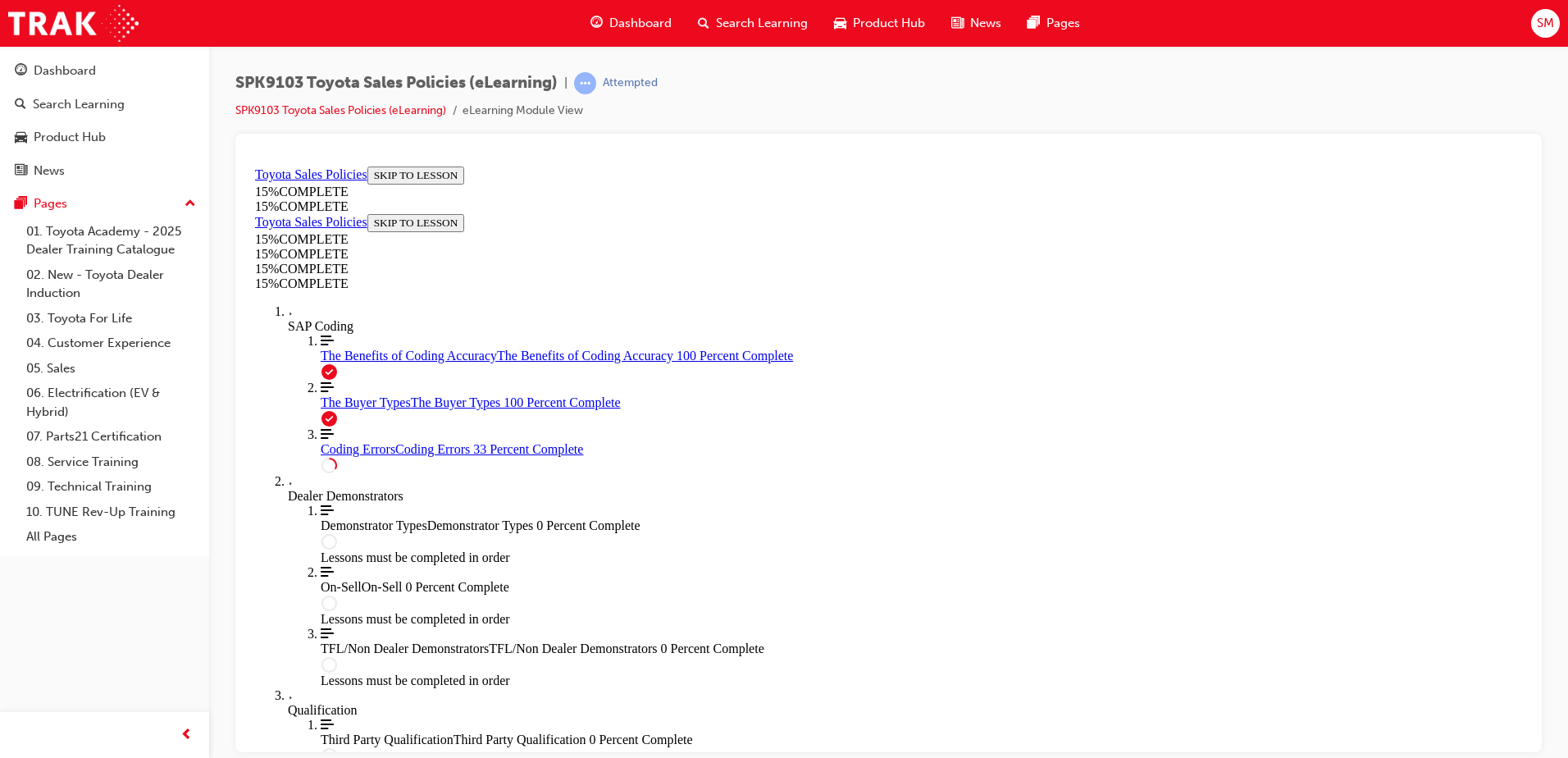
scroll to position [385, 0]
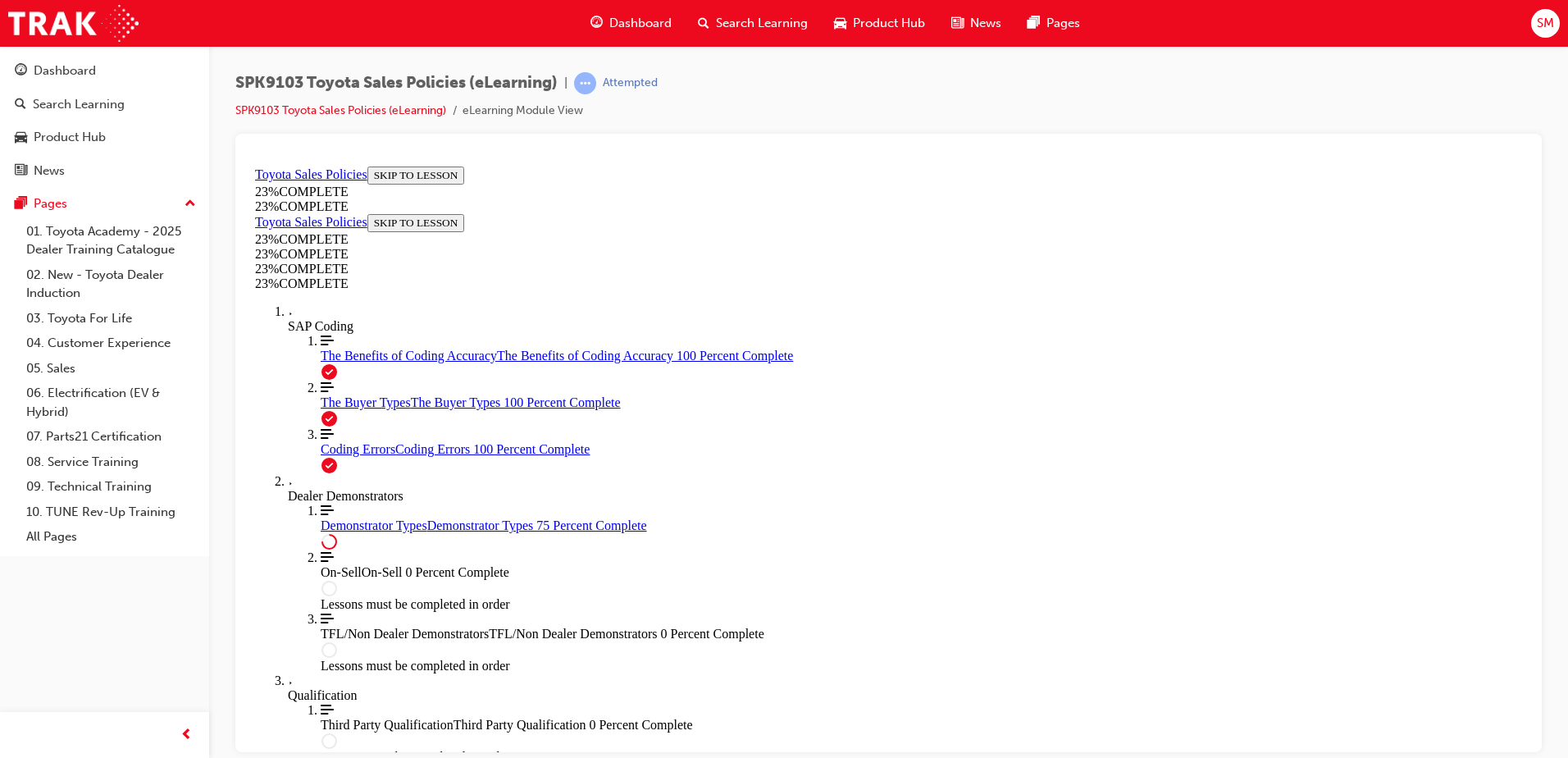
scroll to position [713, 0]
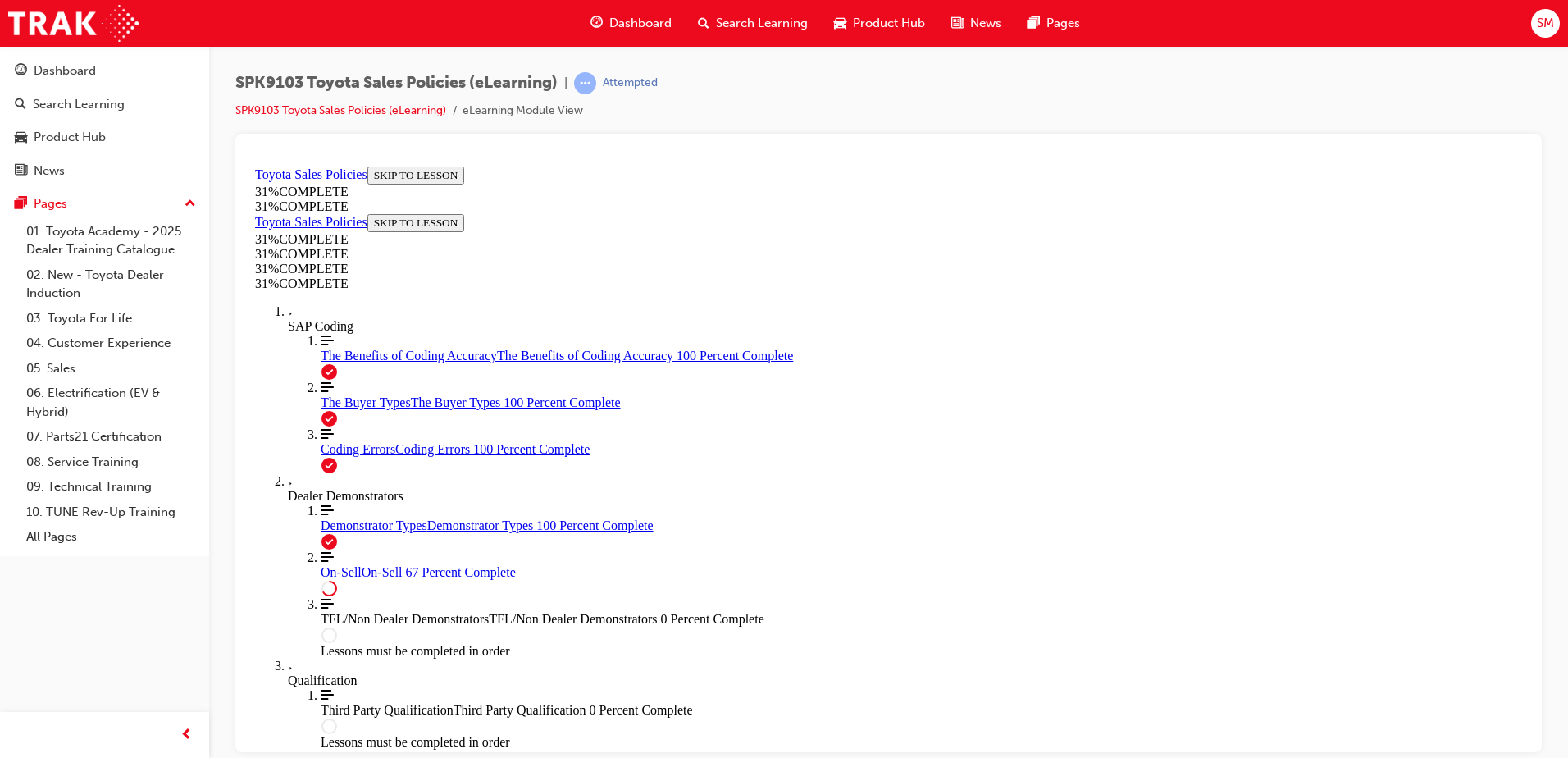
scroll to position [795, 0]
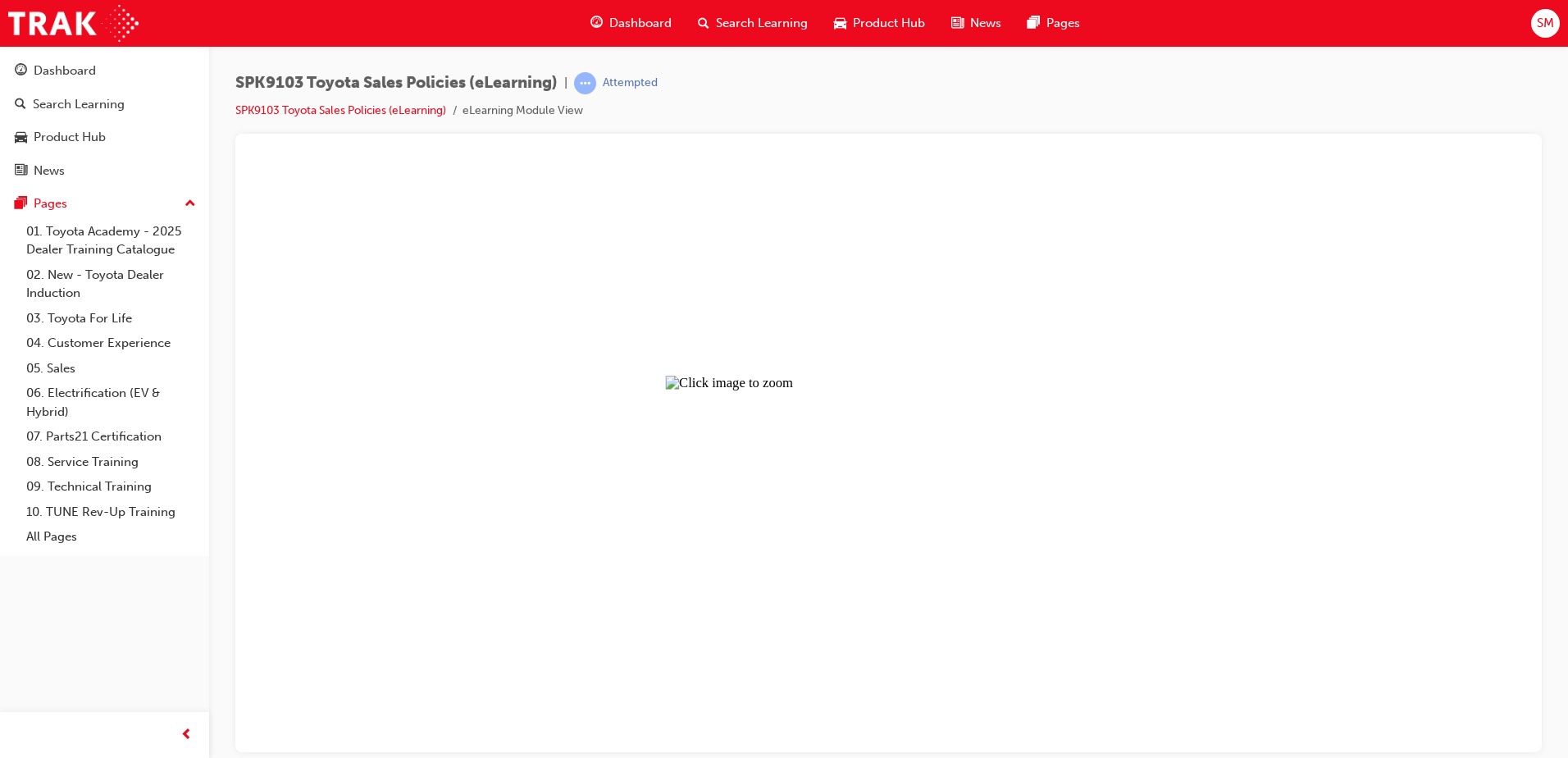
click at [1031, 427] on button "Unzoom image" at bounding box center [888, 455] width 1280 height 593
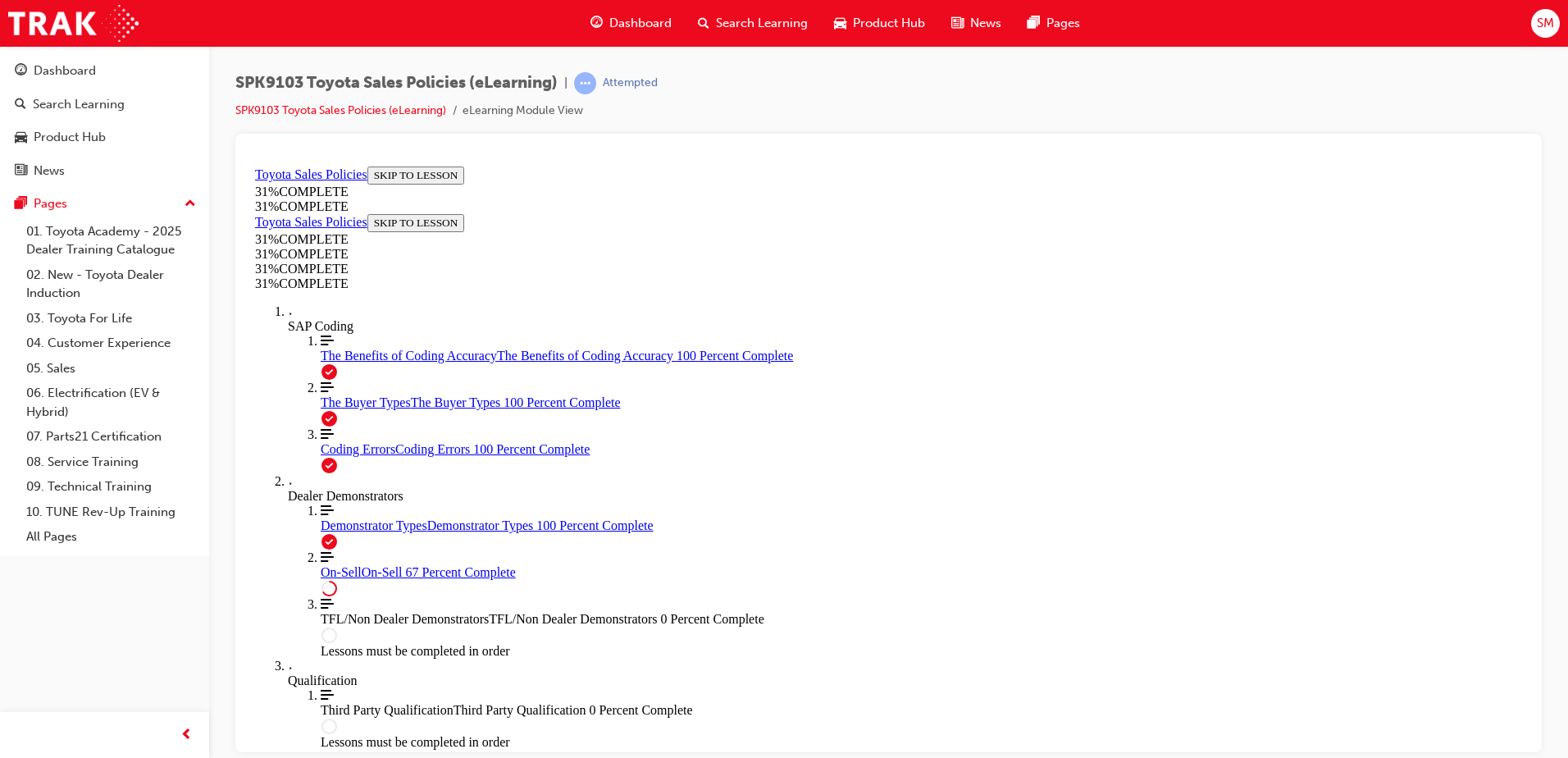
scroll to position [909, 0]
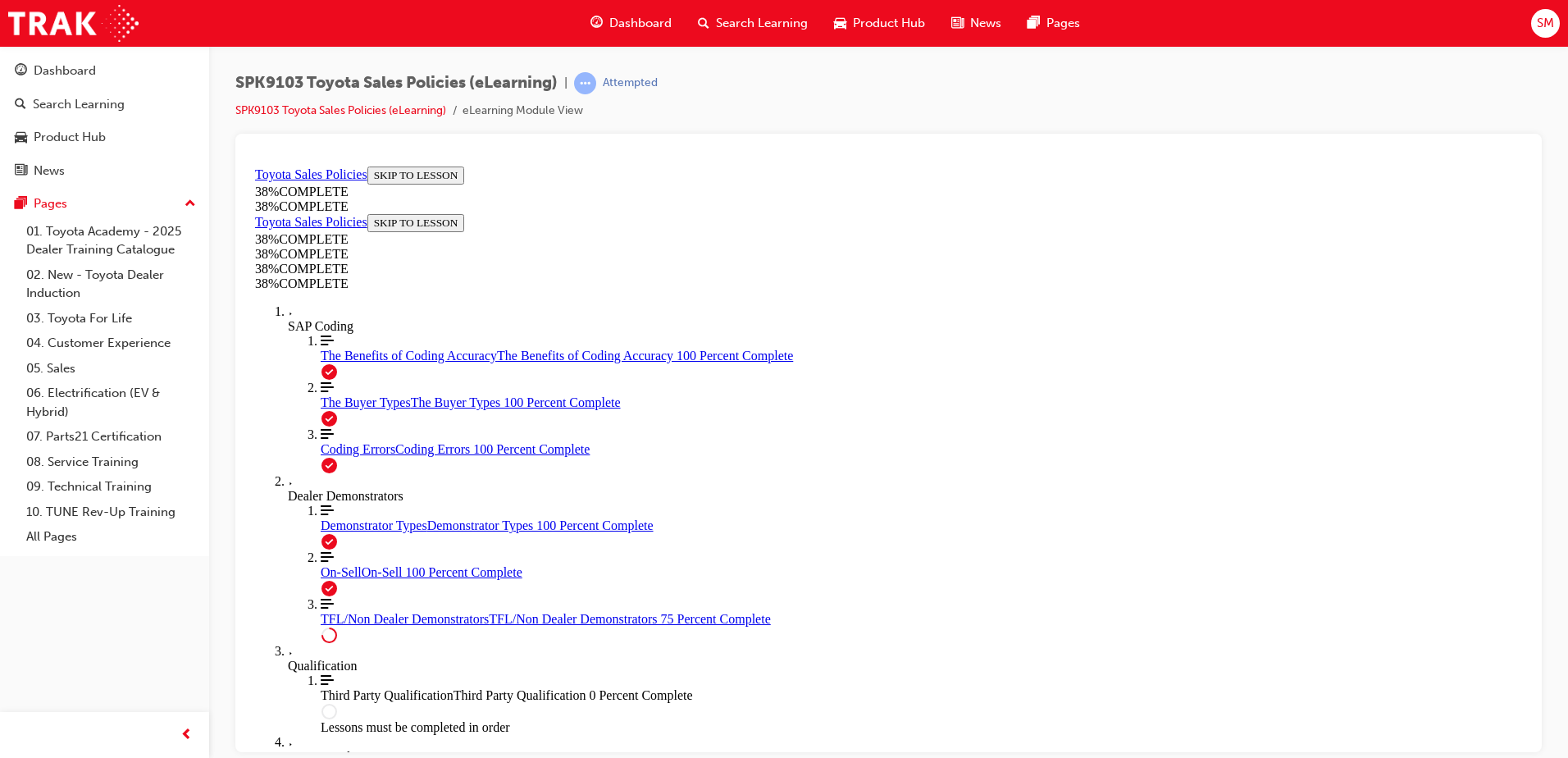
scroll to position [713, 0]
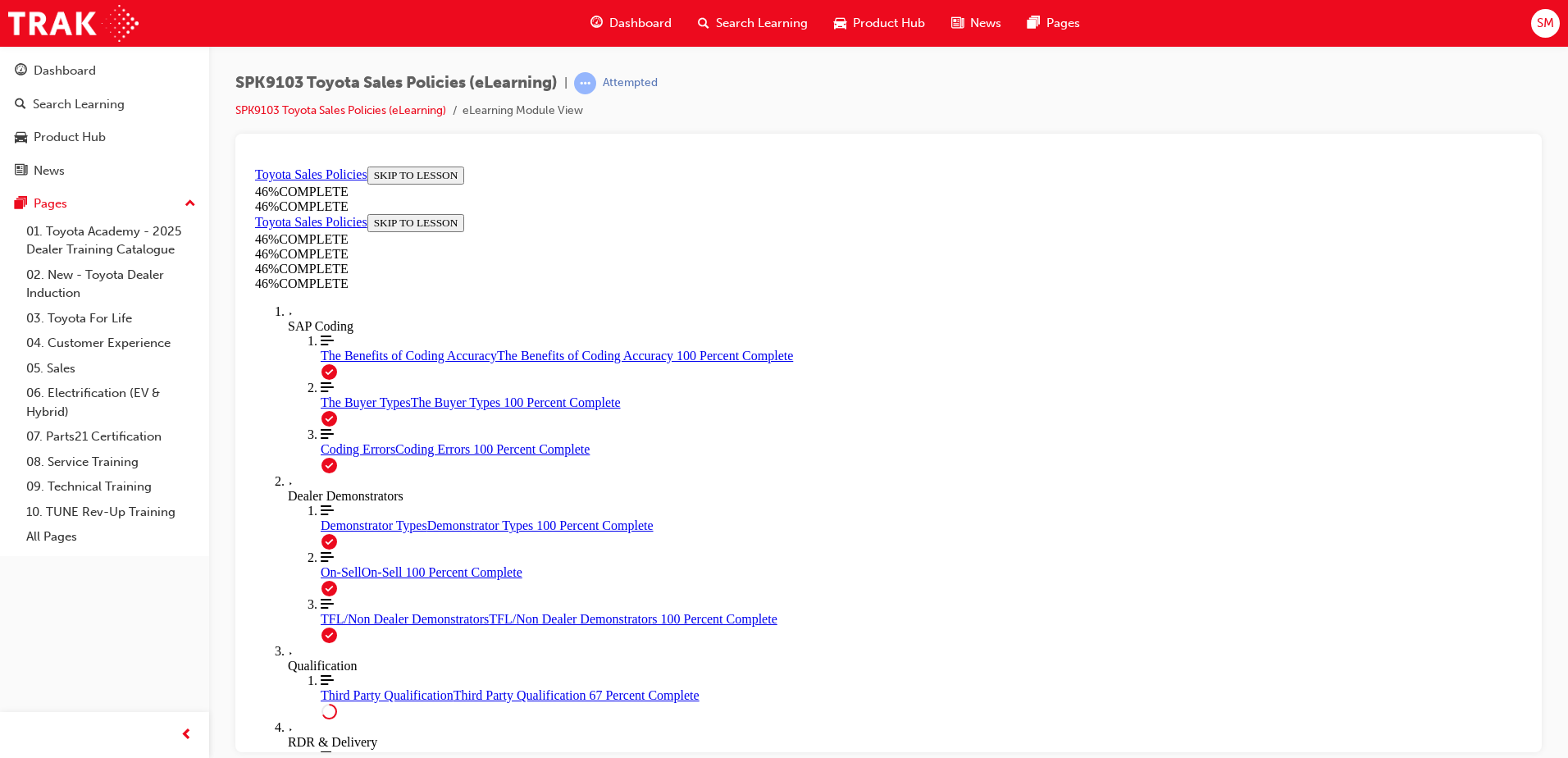
scroll to position [877, 0]
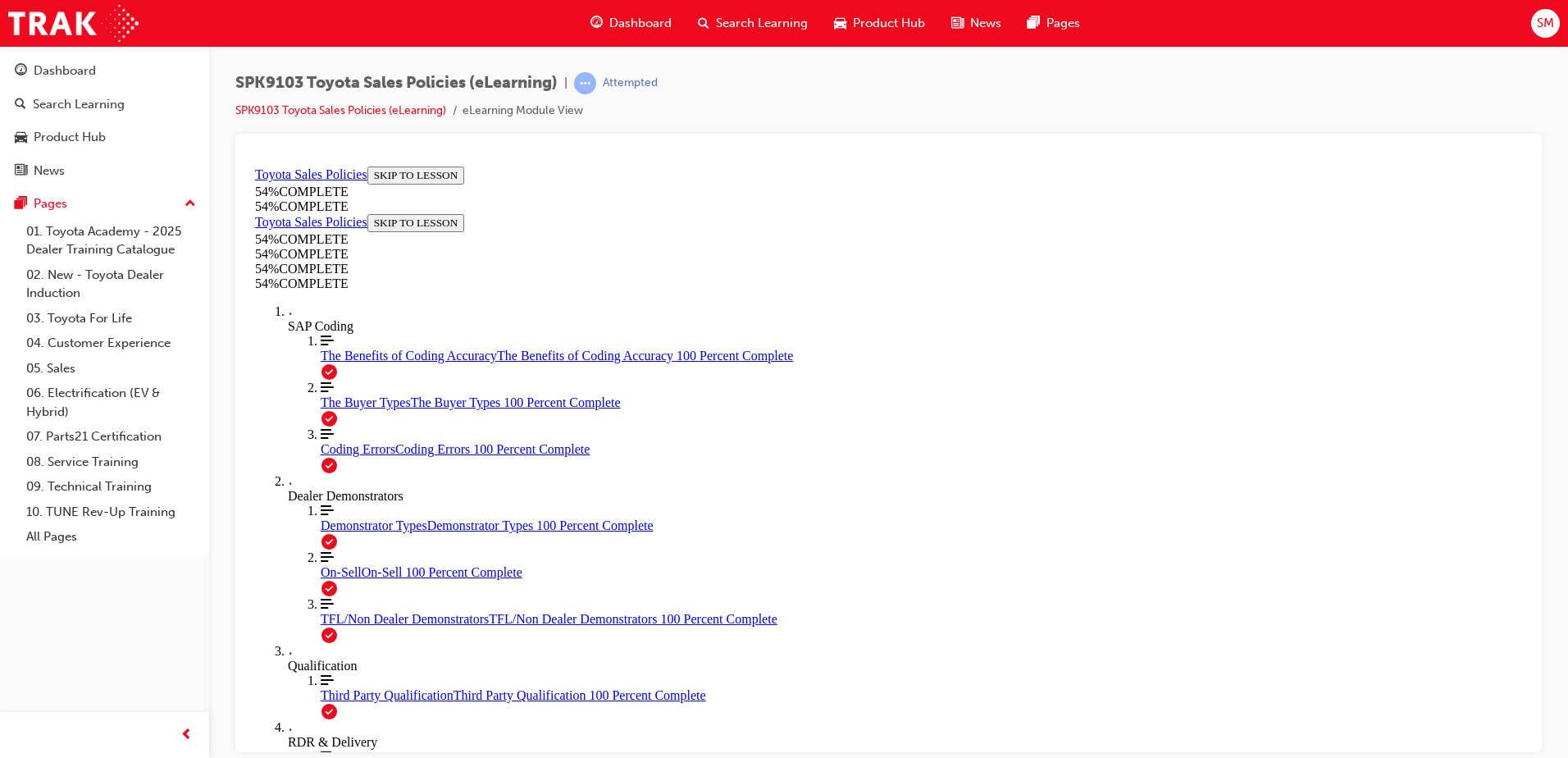
scroll to position [1065, 0]
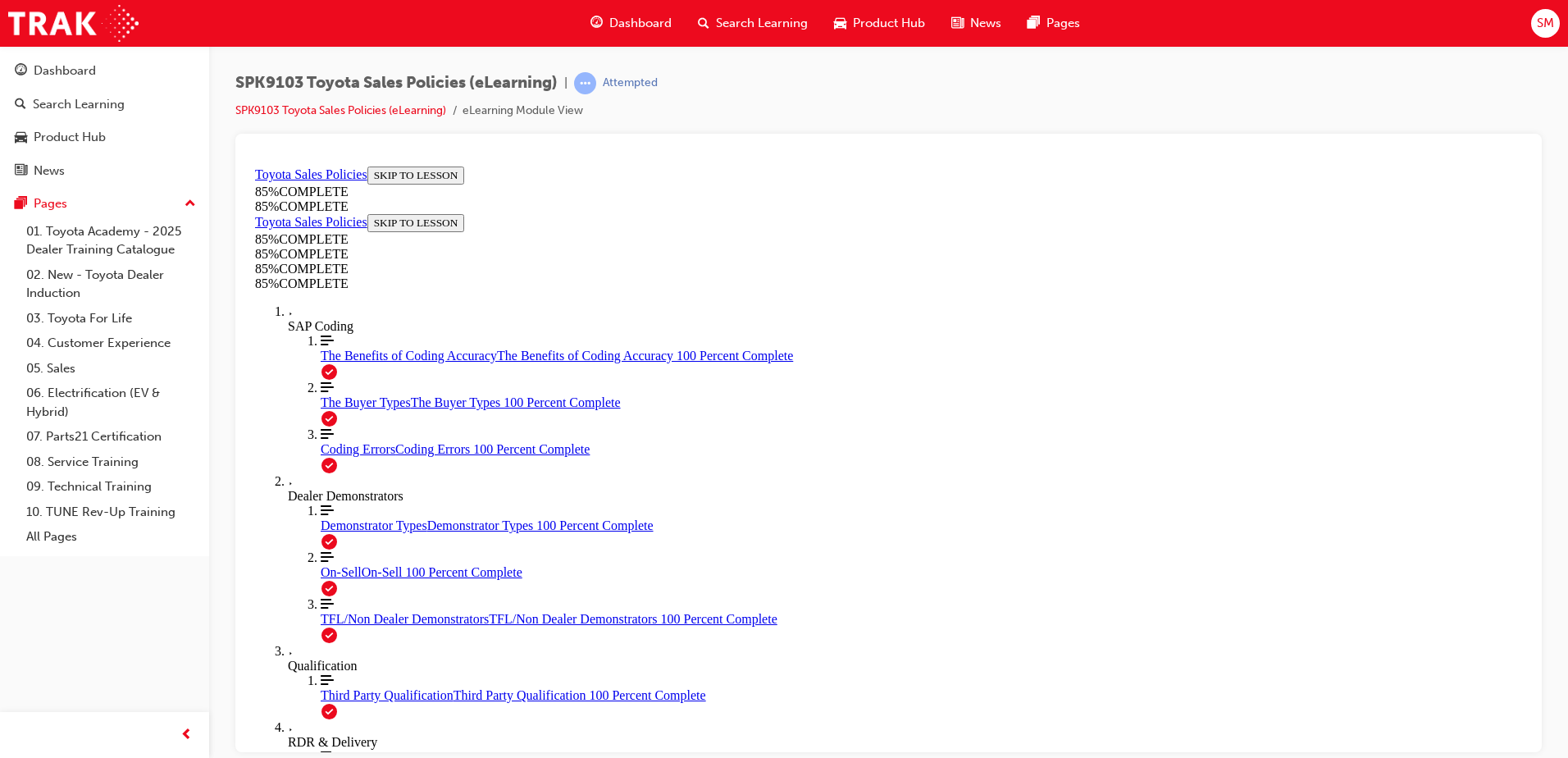
scroll to position [467, 0]
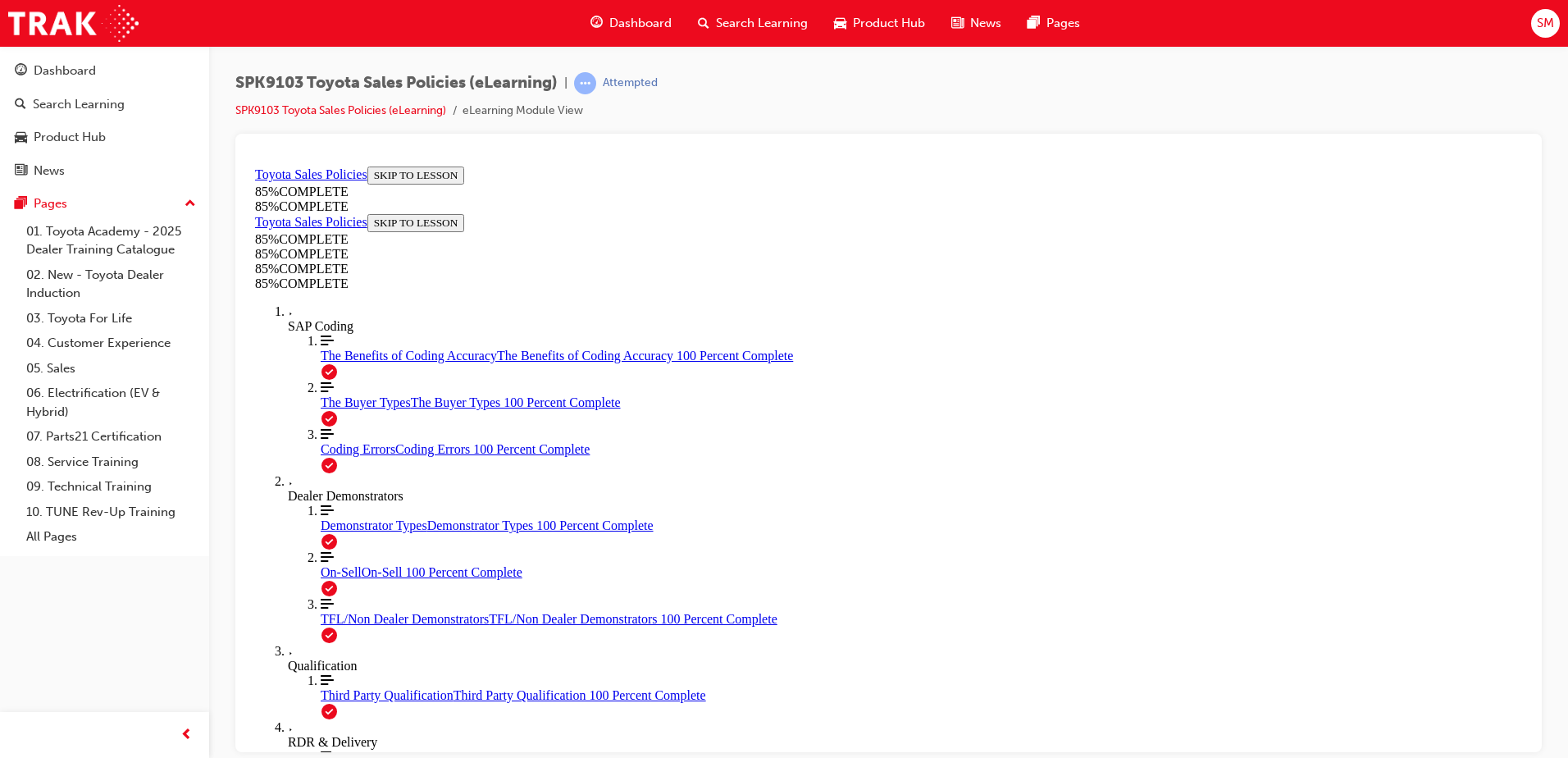
scroll to position [1615, 0]
